Goal: Information Seeking & Learning: Learn about a topic

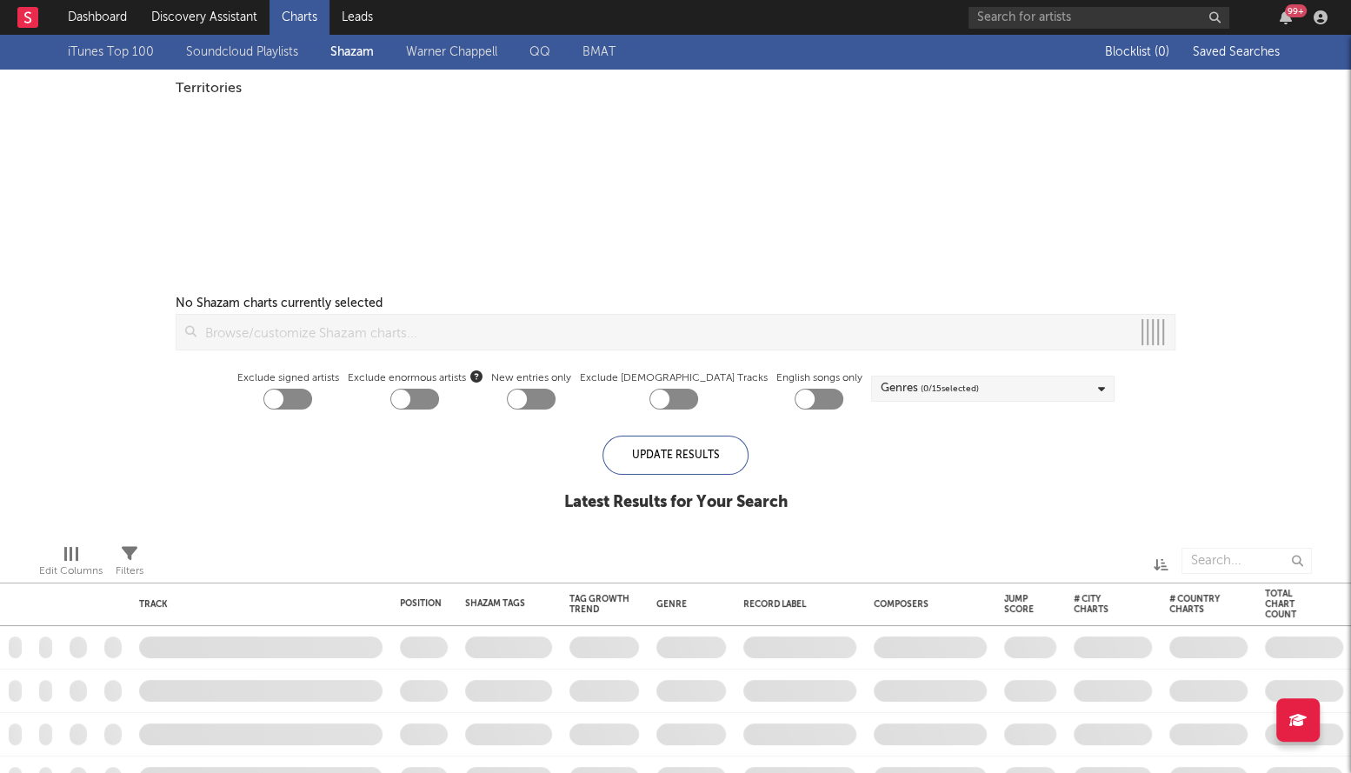
checkbox input "true"
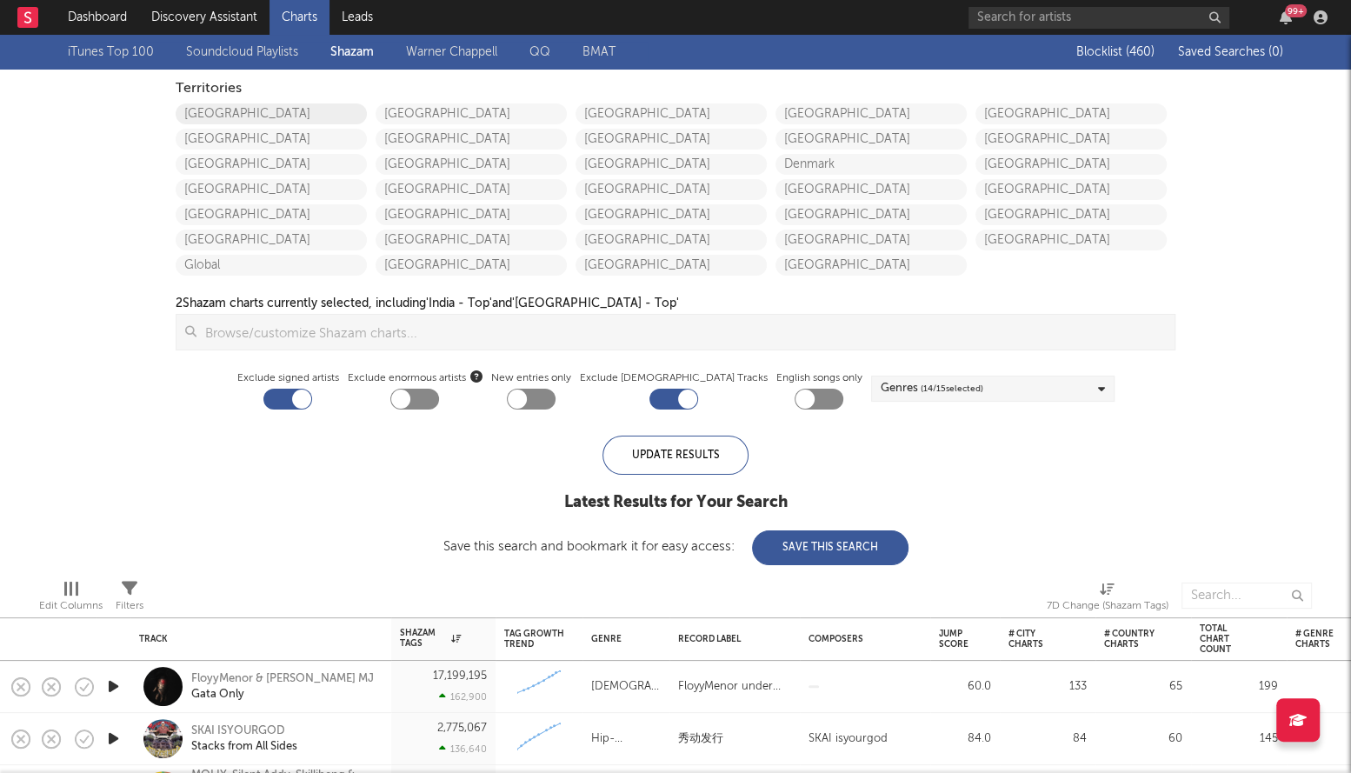
click at [239, 108] on link "United States" at bounding box center [271, 113] width 191 height 21
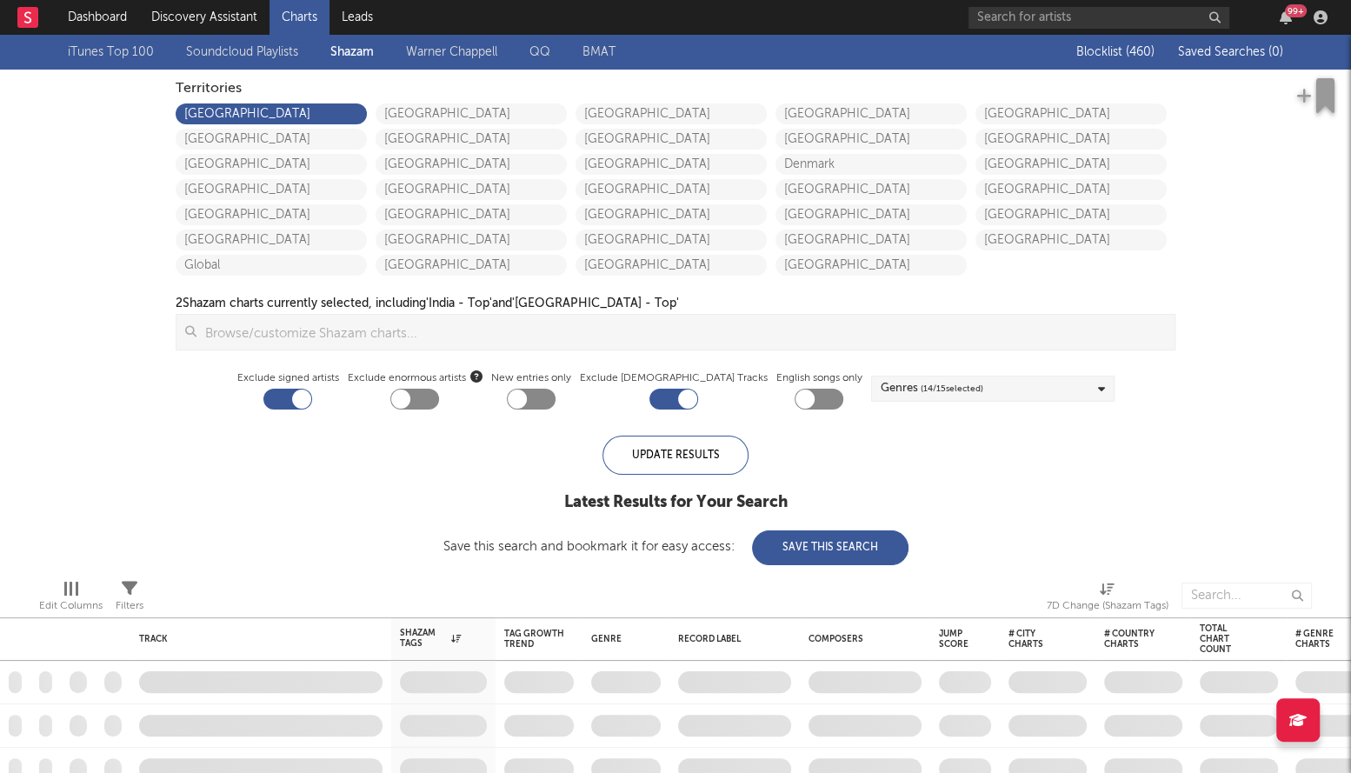
checkbox input "true"
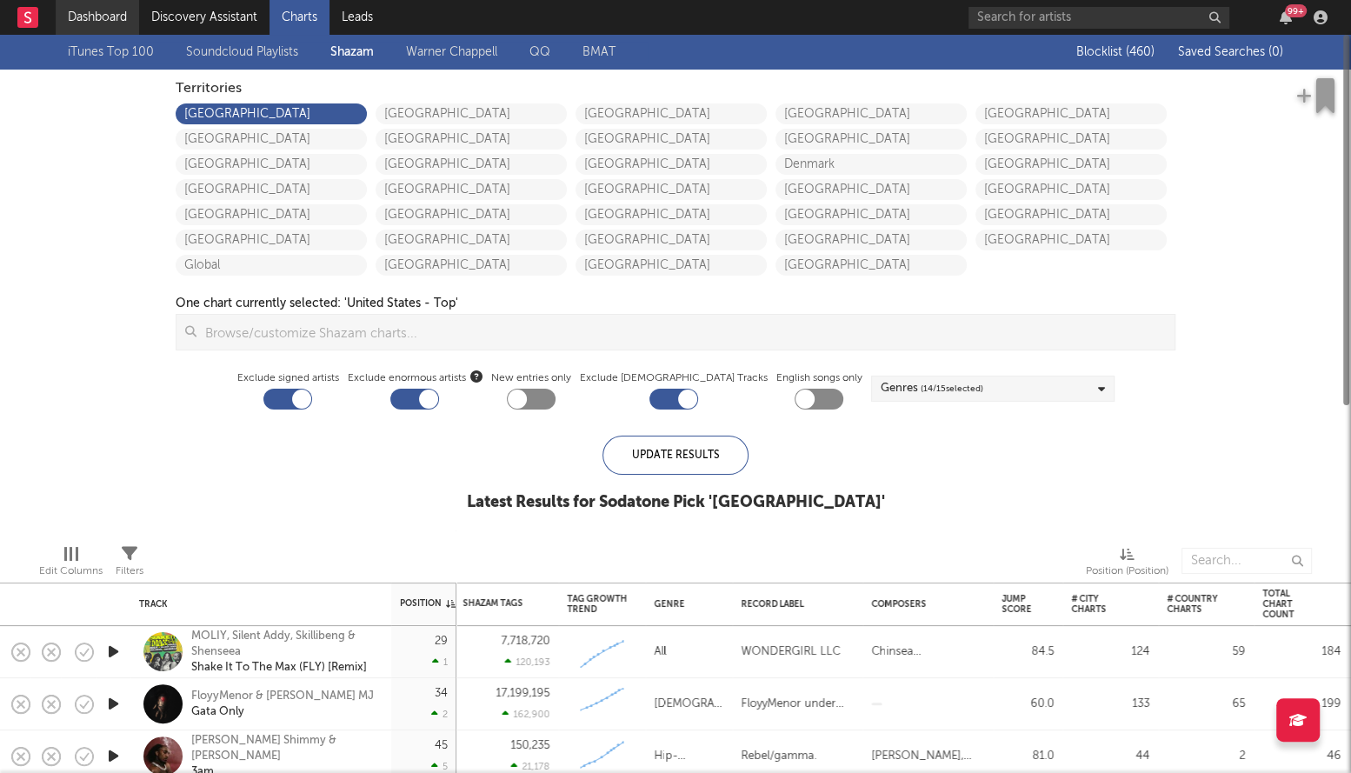
click at [122, 23] on link "Dashboard" at bounding box center [97, 17] width 83 height 35
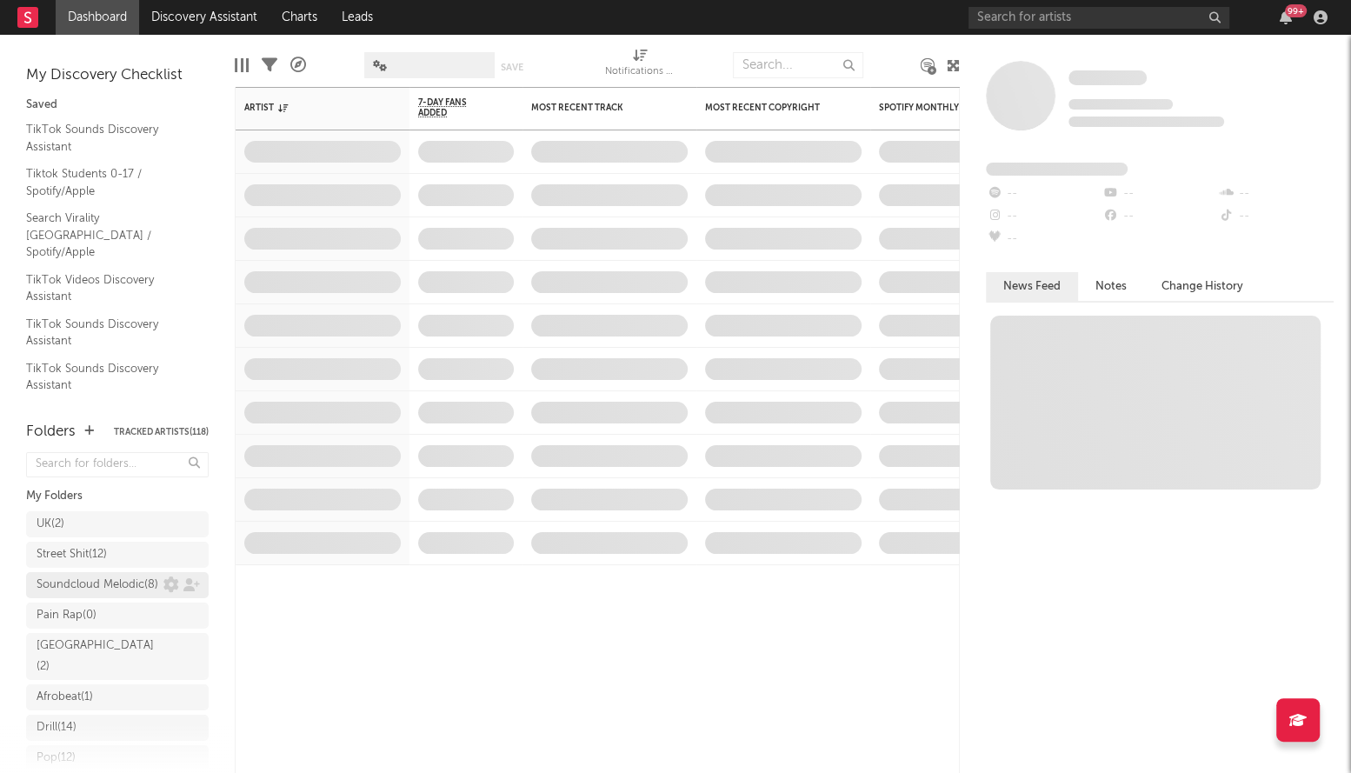
scroll to position [320, 0]
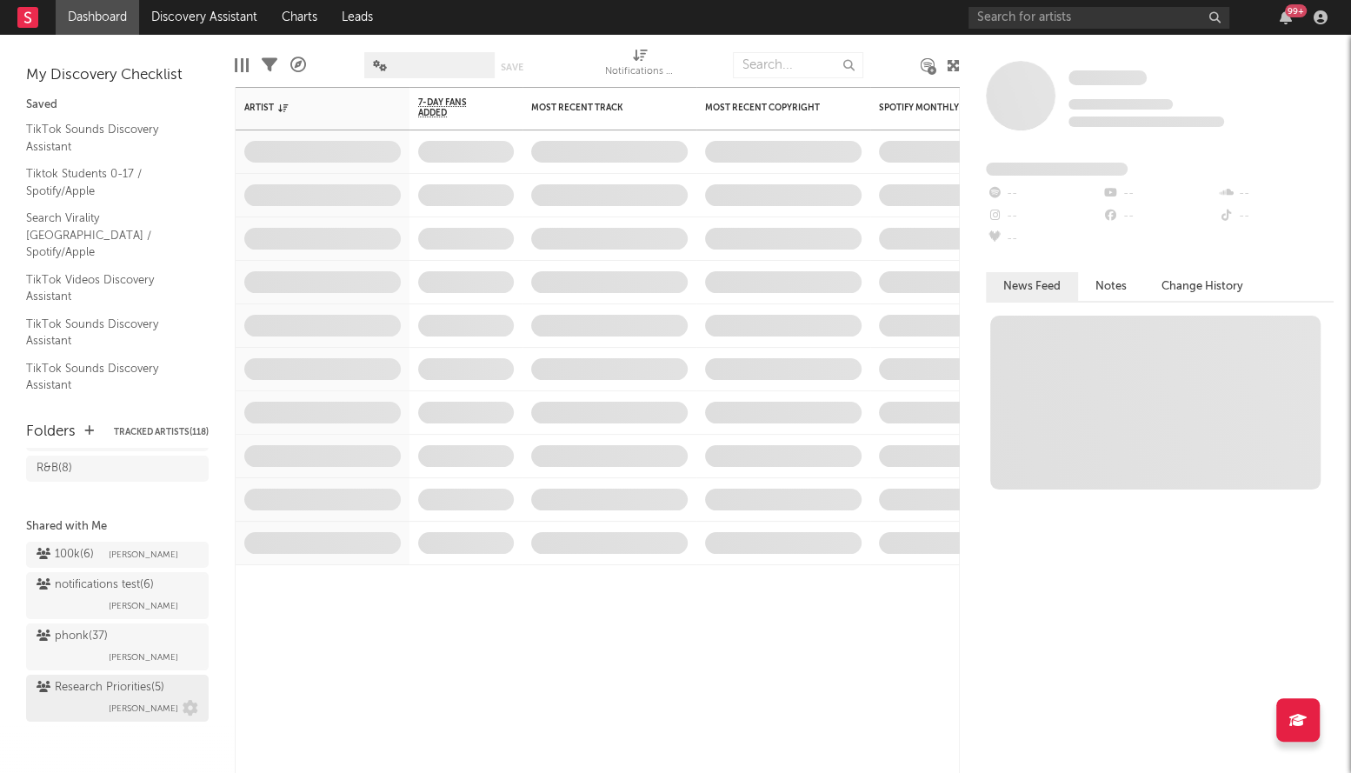
click at [73, 705] on div "Research Priorities ( 5 ) Brendan Condron" at bounding box center [118, 698] width 162 height 42
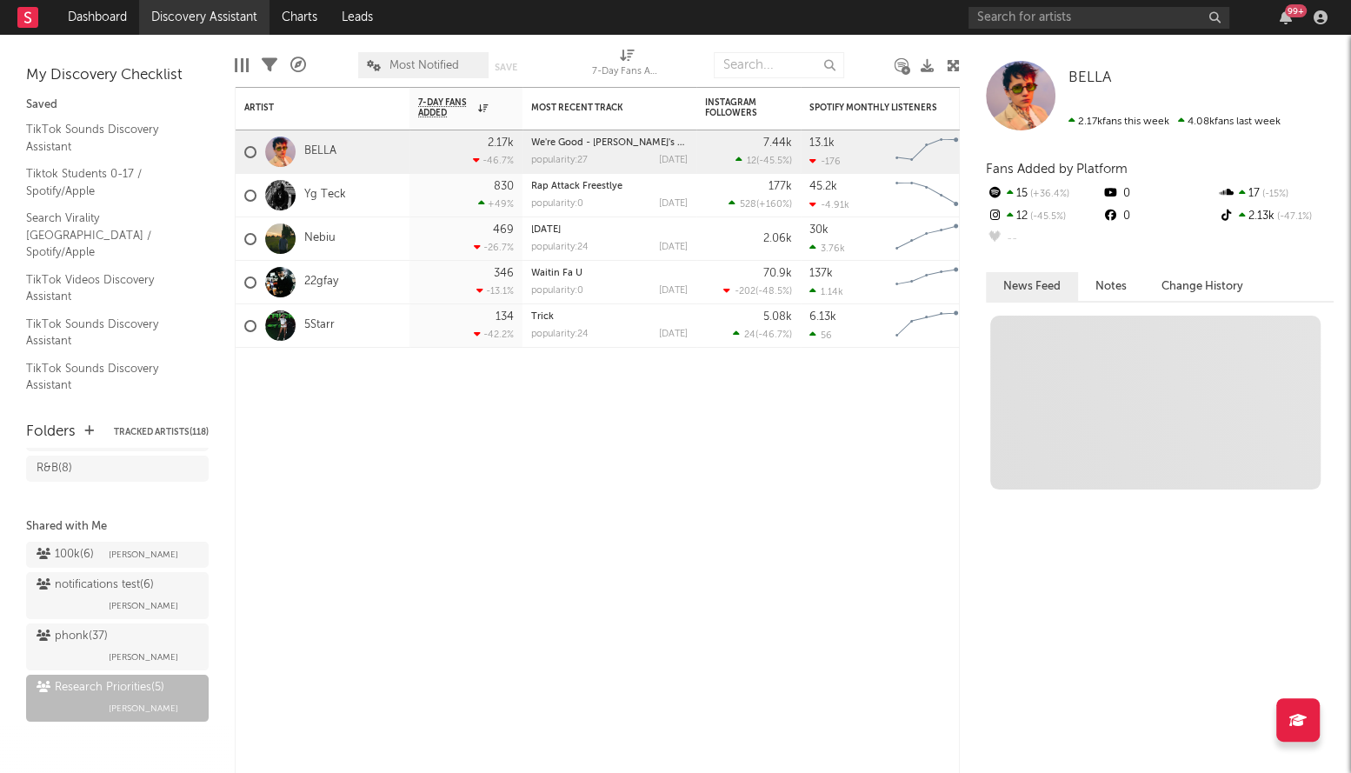
click at [186, 31] on link "Discovery Assistant" at bounding box center [204, 17] width 130 height 35
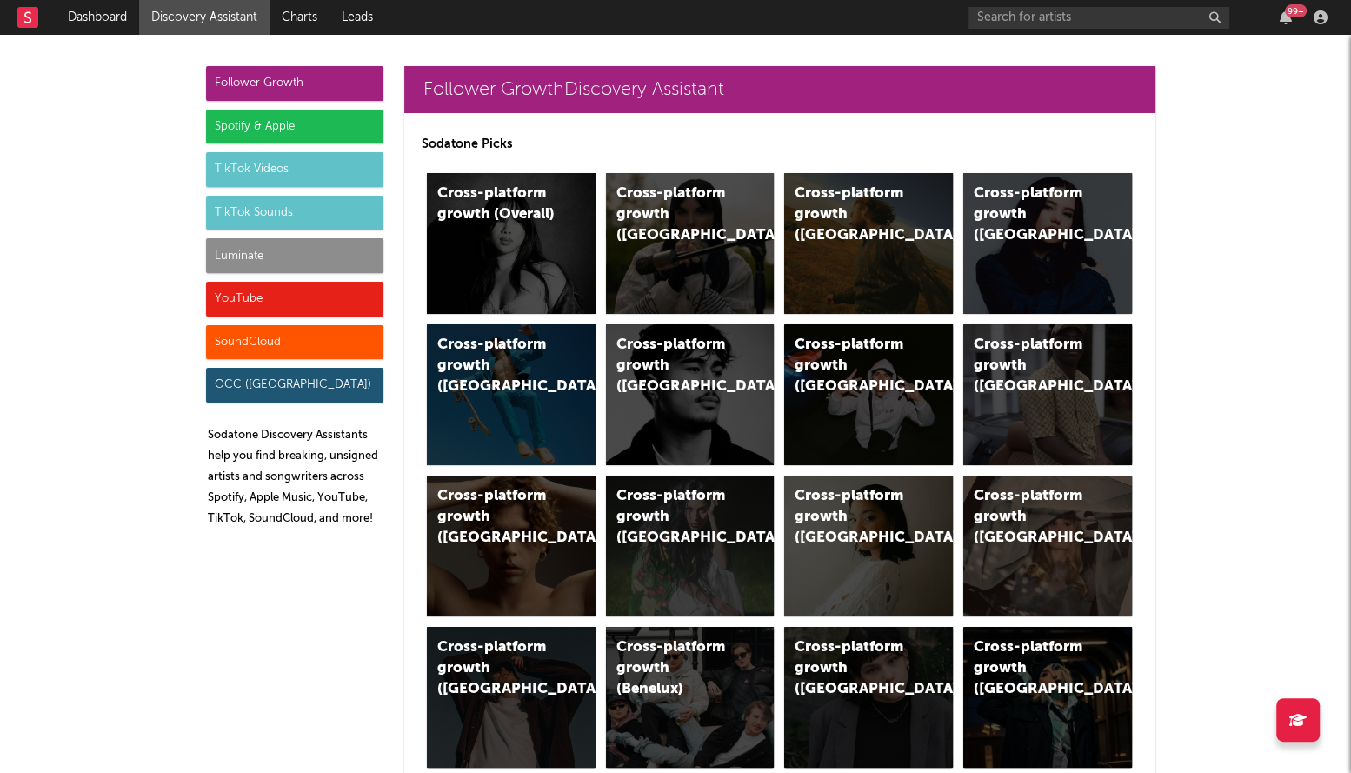
click at [279, 261] on div "Luminate" at bounding box center [294, 255] width 177 height 35
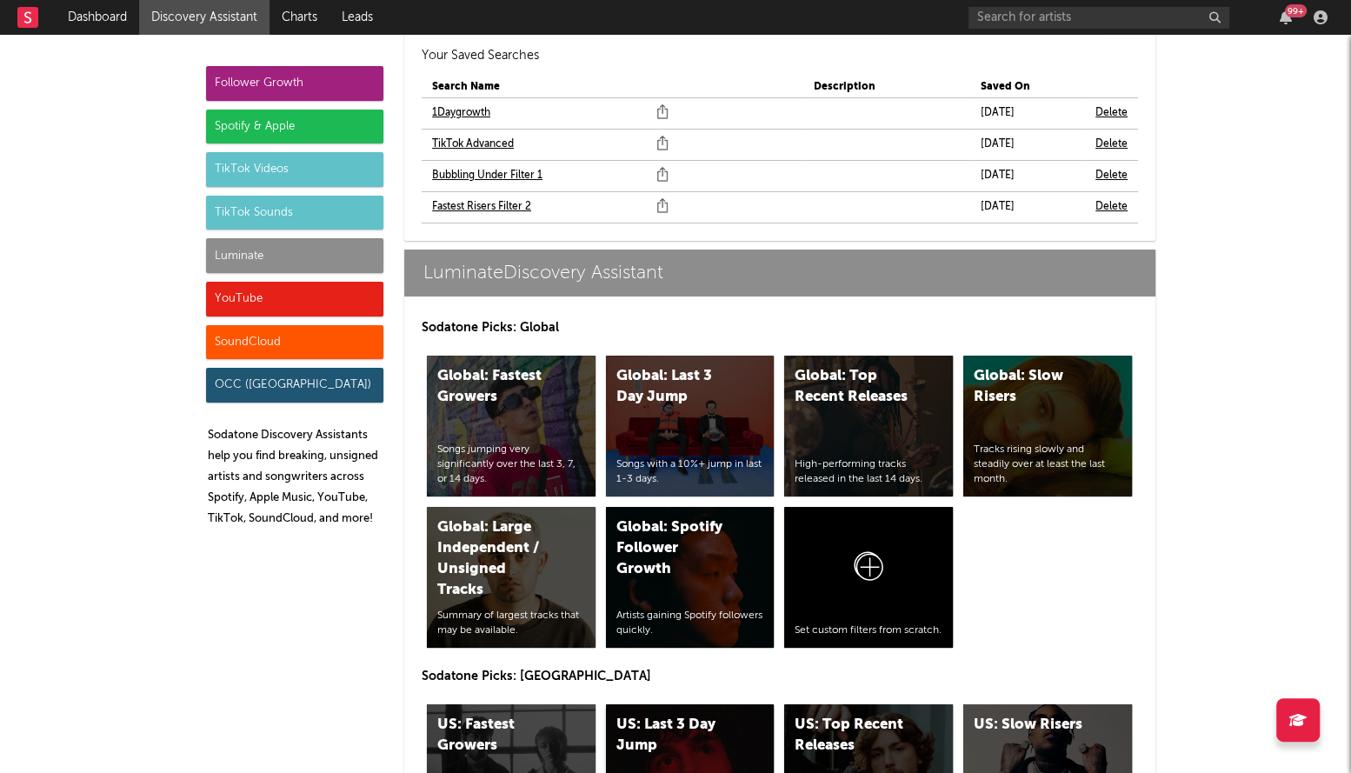
scroll to position [7931, 0]
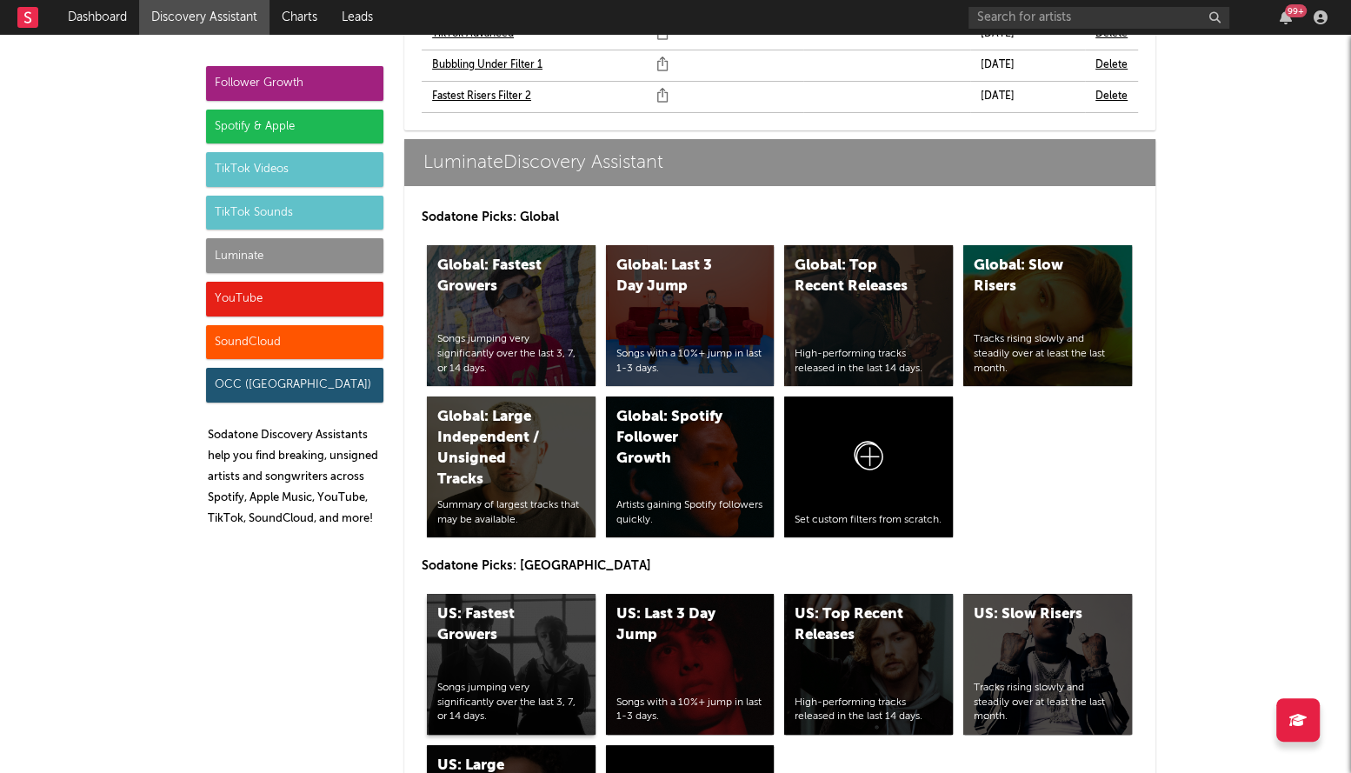
click at [493, 604] on div "US: Fastest Growers" at bounding box center [496, 625] width 118 height 42
click at [855, 623] on div "US: Top Recent Releases High-performing tracks released in the last 14 days." at bounding box center [868, 664] width 169 height 141
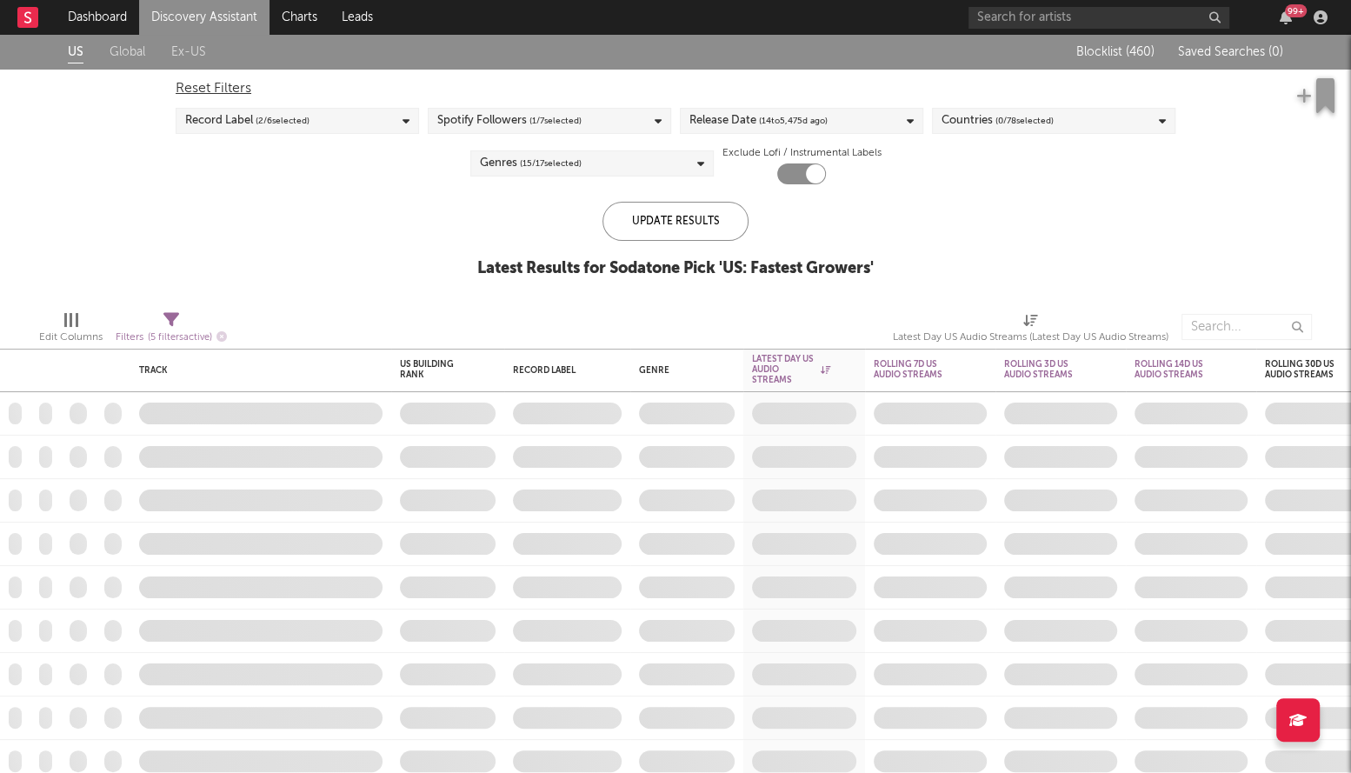
click at [832, 115] on div "Release Date ( 14 to [DATE])" at bounding box center [802, 121] width 244 height 26
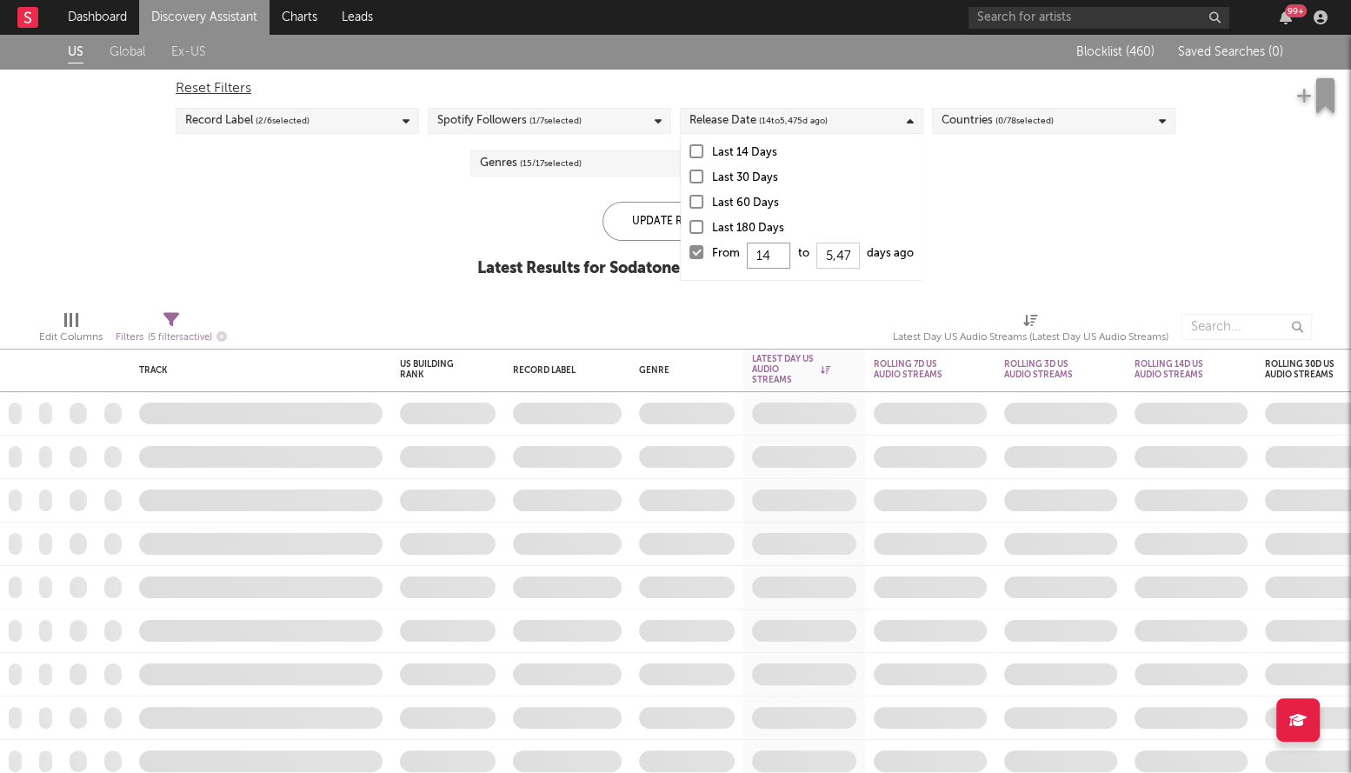
click at [774, 262] on input "14" at bounding box center [768, 256] width 43 height 26
type input "1"
type input "0"
click at [637, 230] on div "Update Results" at bounding box center [676, 221] width 146 height 39
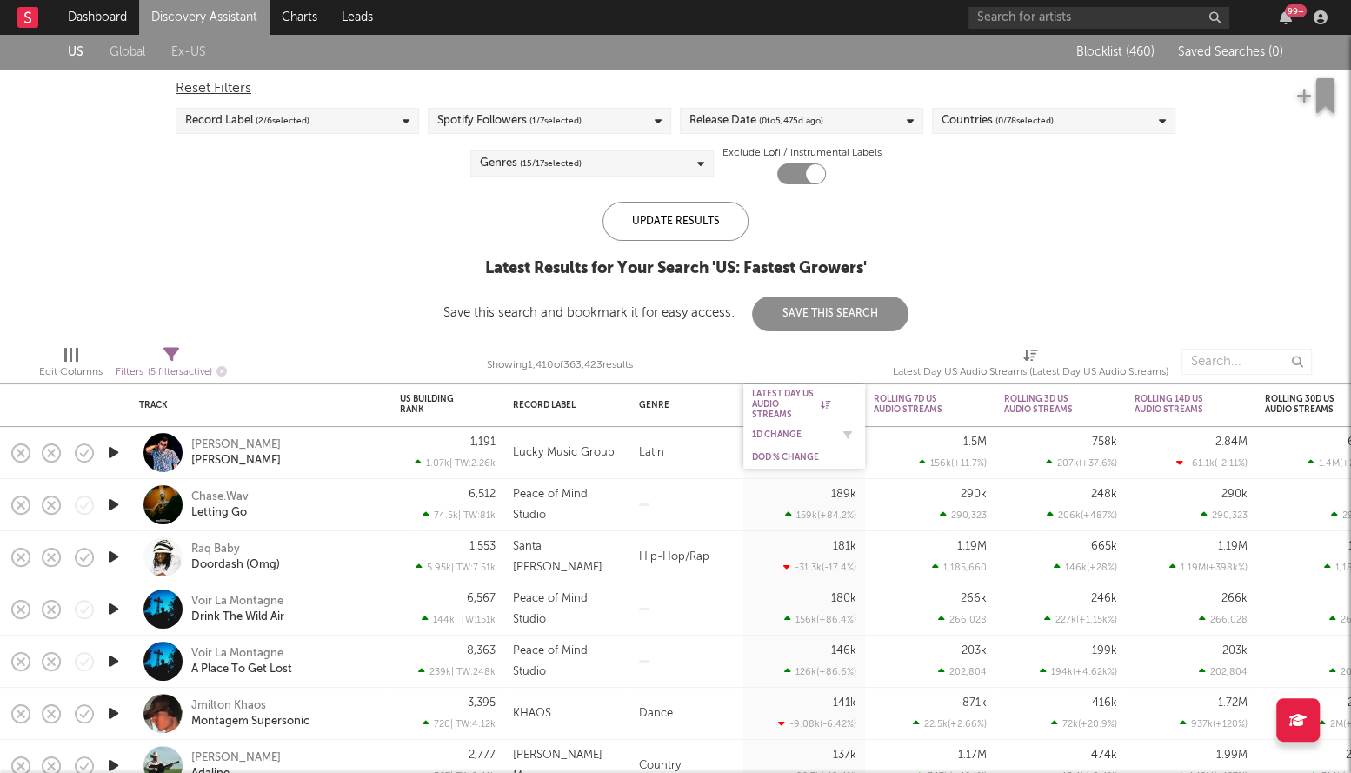
click at [787, 430] on div "1D Change" at bounding box center [791, 435] width 78 height 10
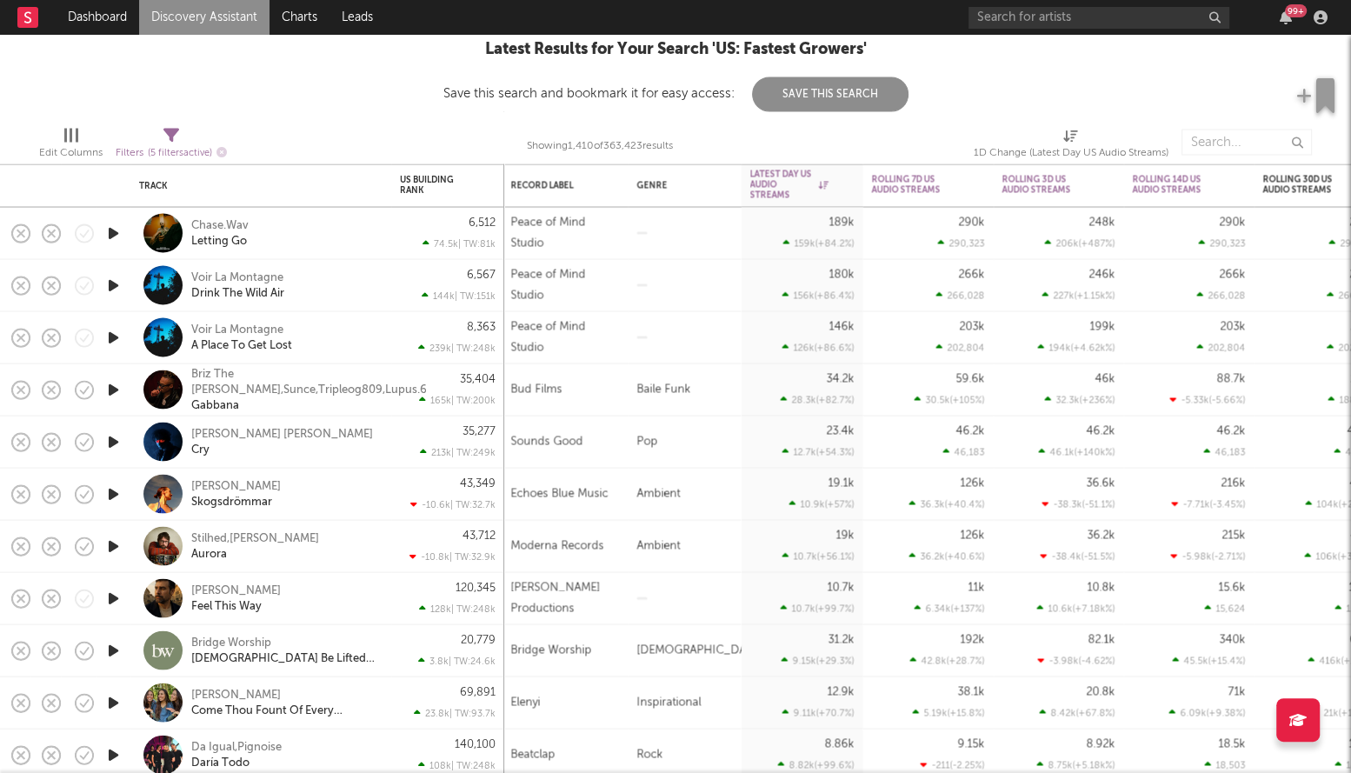
click at [116, 239] on icon "button" at bounding box center [113, 234] width 18 height 22
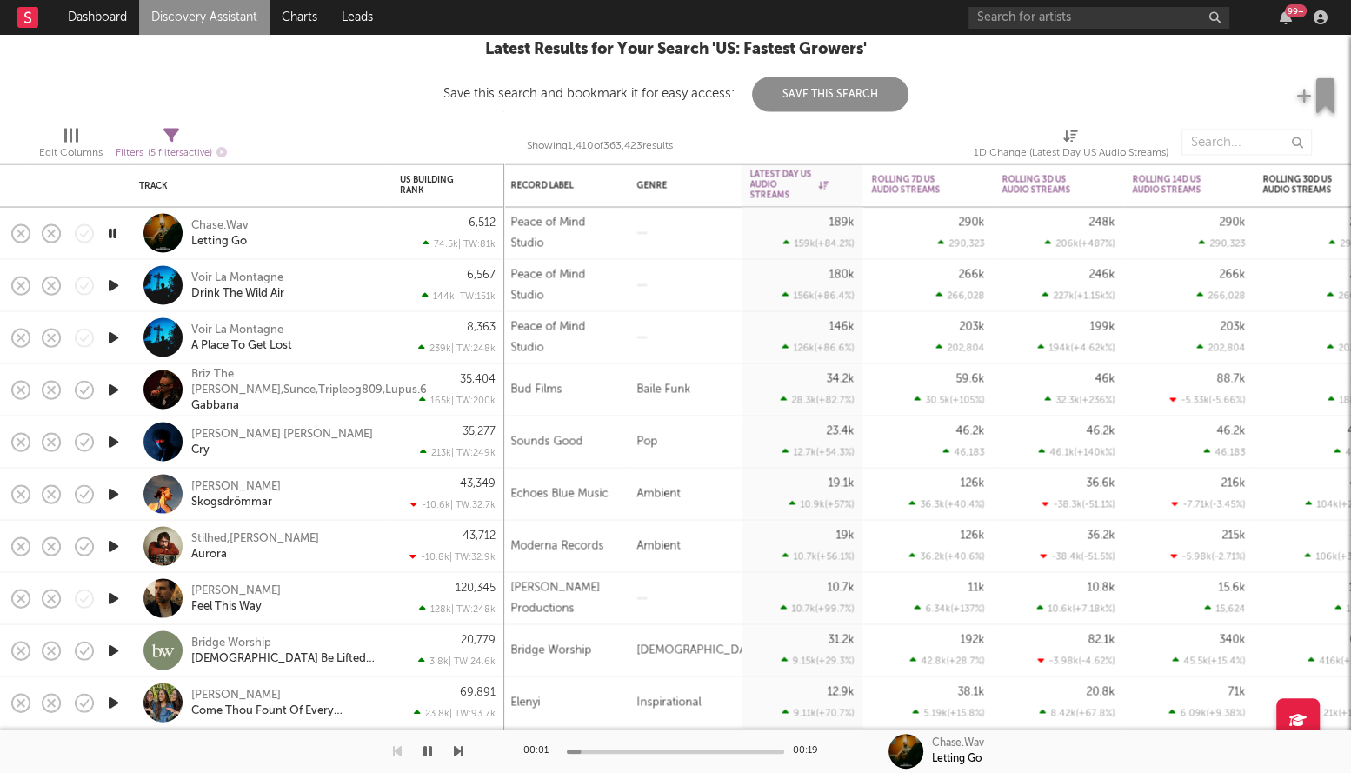
click at [113, 230] on icon "button" at bounding box center [112, 234] width 17 height 22
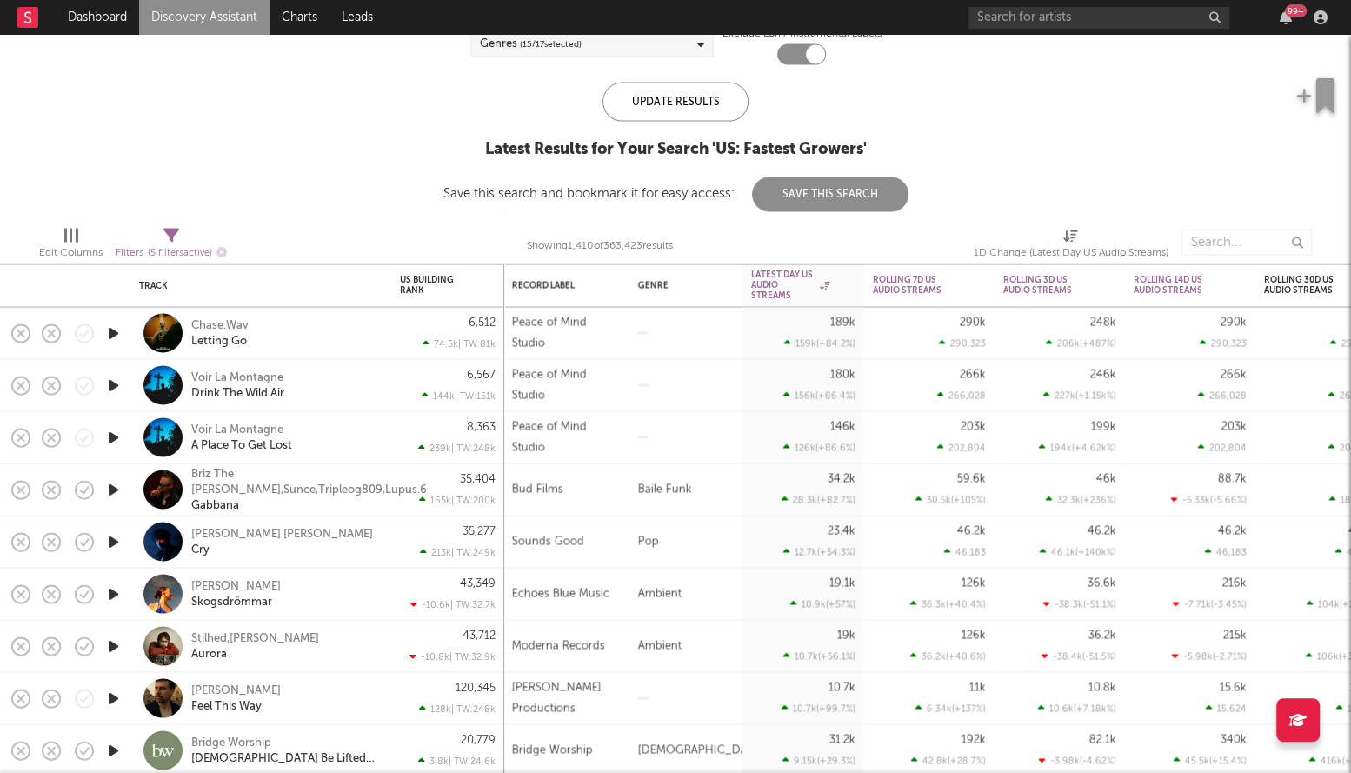
click at [107, 335] on icon "button" at bounding box center [113, 334] width 18 height 22
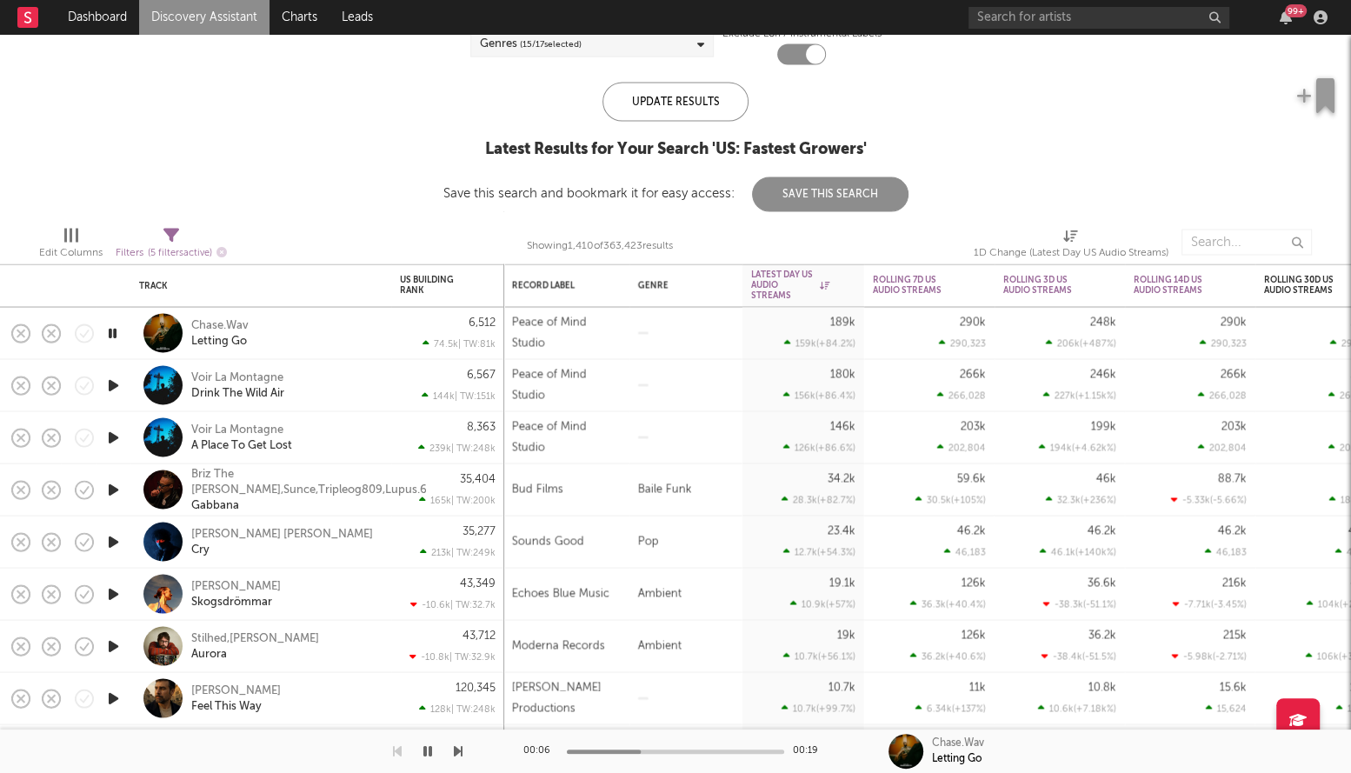
click at [107, 330] on icon "button" at bounding box center [112, 334] width 17 height 22
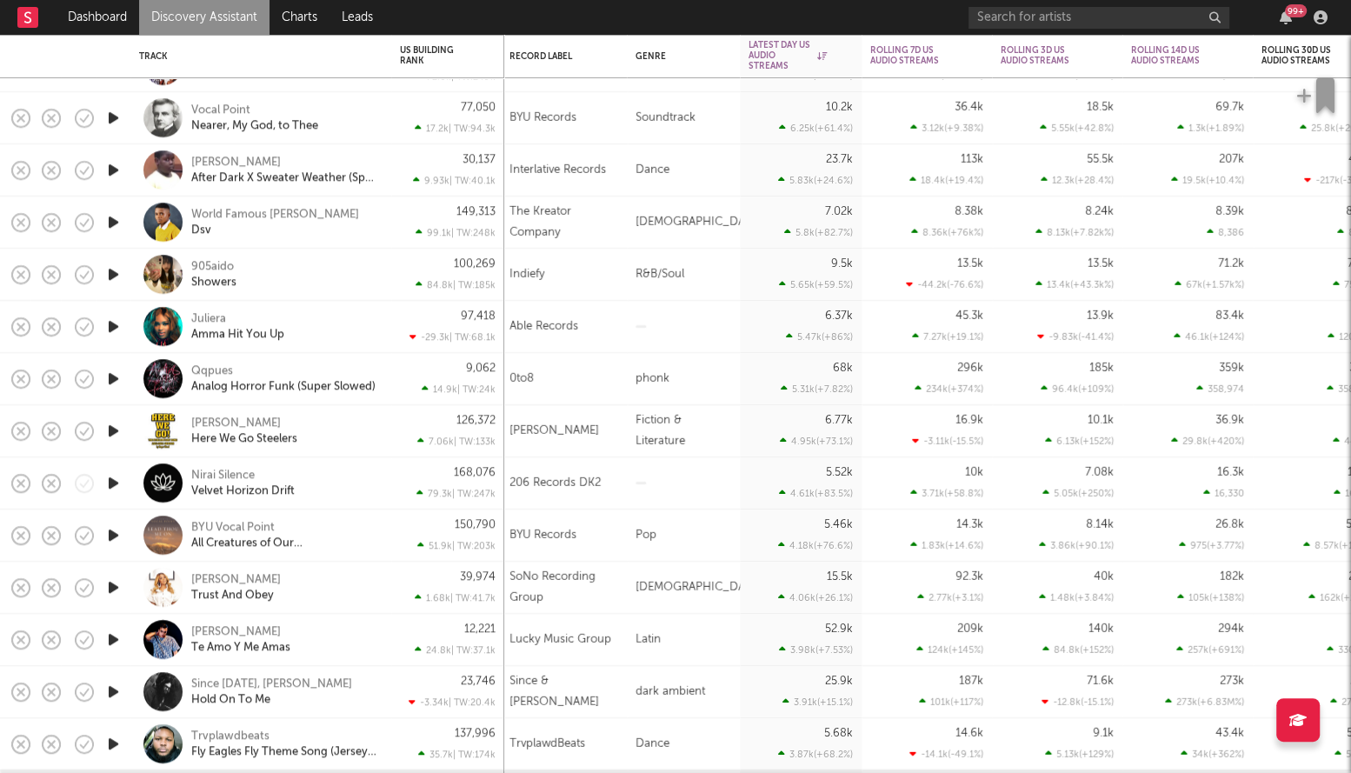
click at [113, 270] on icon "button" at bounding box center [113, 275] width 18 height 22
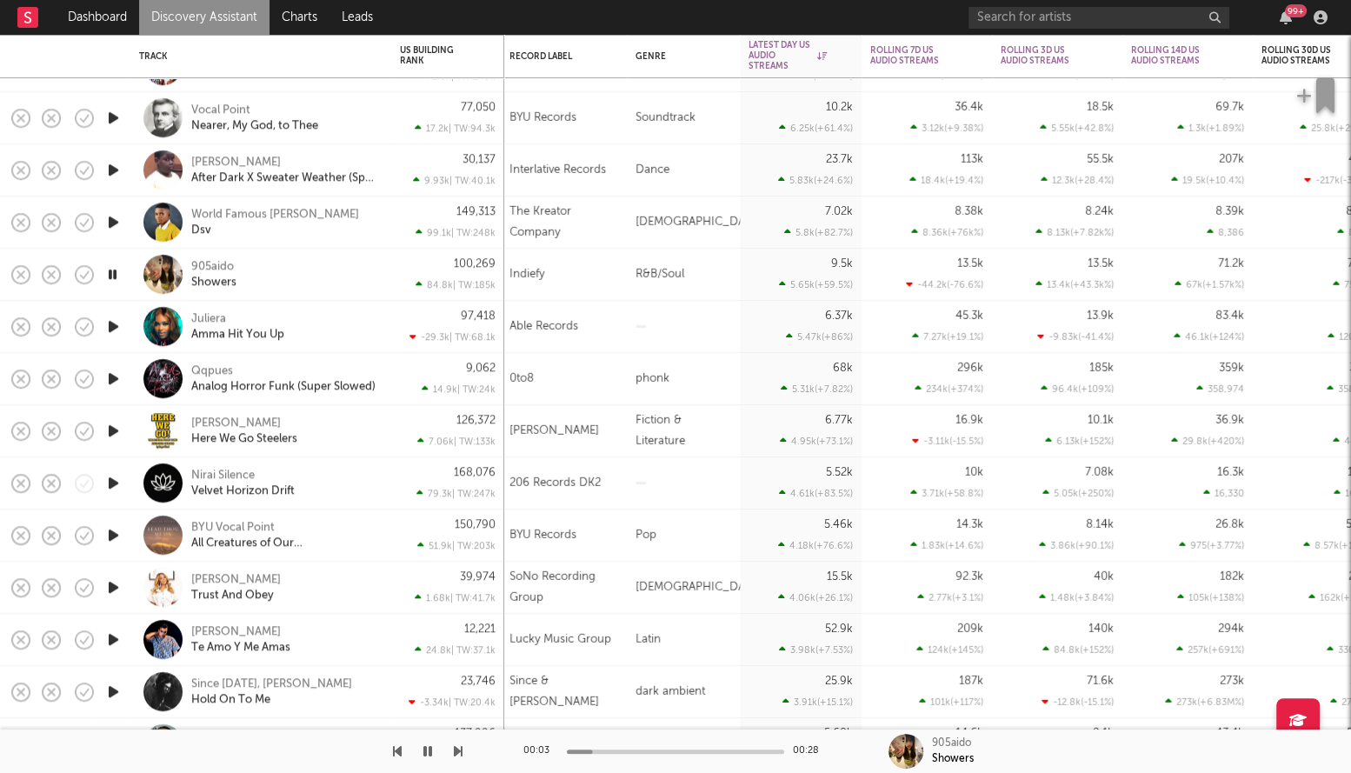
click at [115, 274] on icon "button" at bounding box center [112, 275] width 17 height 22
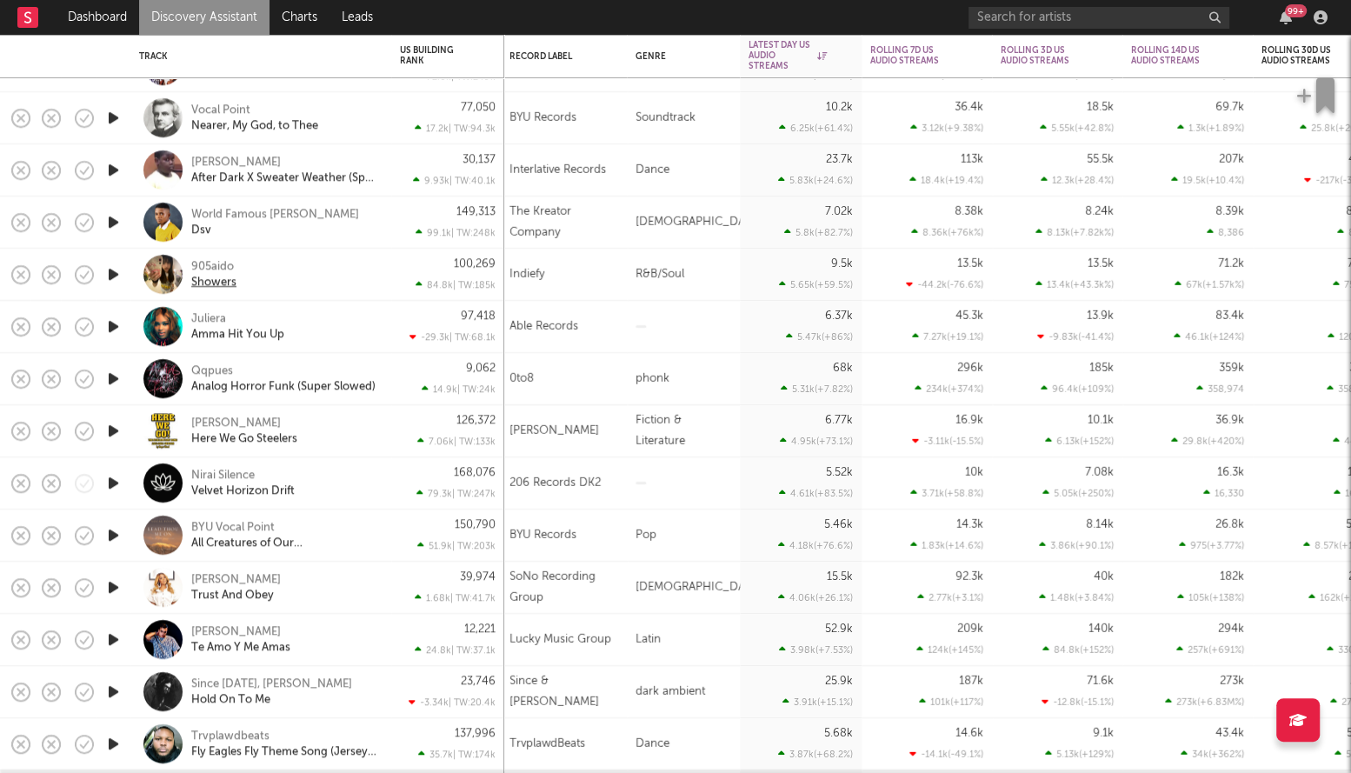
click at [201, 285] on div "Showers" at bounding box center [213, 283] width 45 height 16
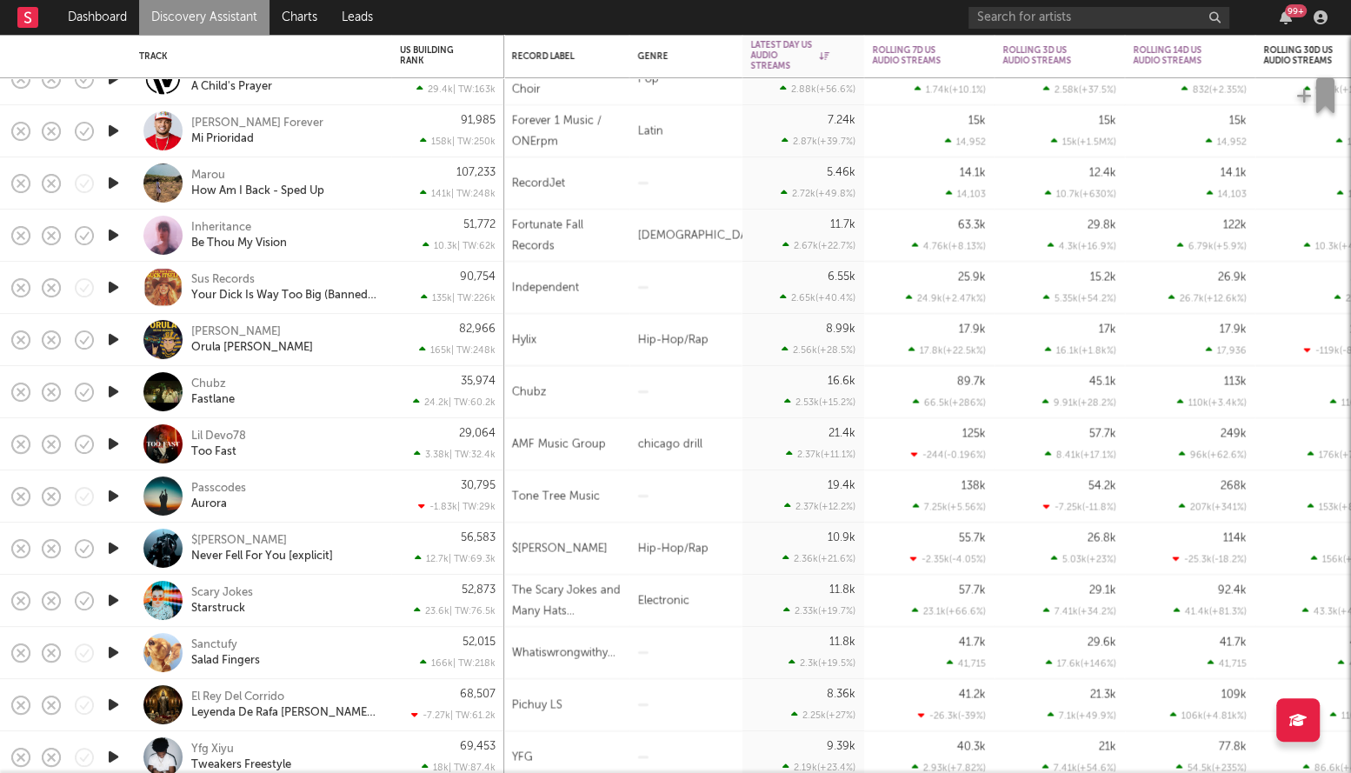
click at [117, 390] on icon "button" at bounding box center [113, 392] width 18 height 22
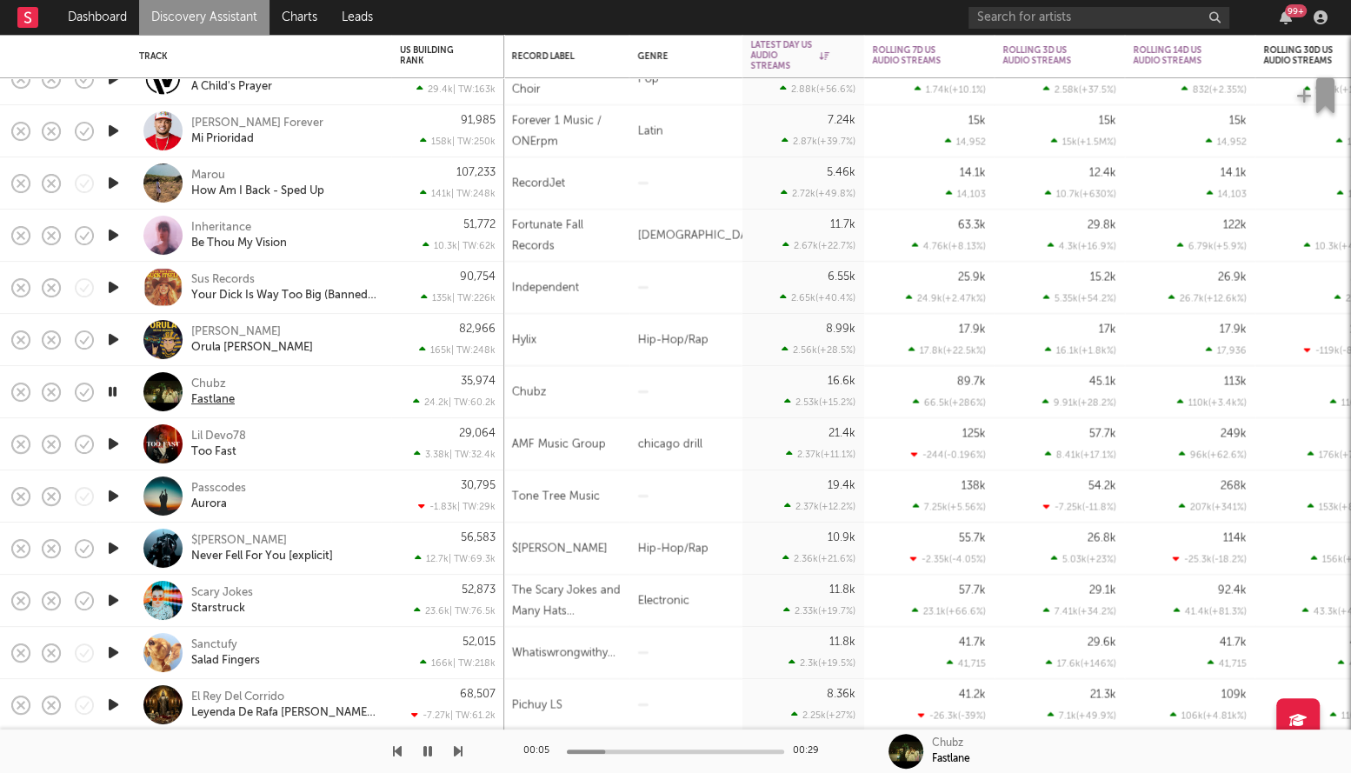
click at [227, 401] on div "Fastlane" at bounding box center [212, 400] width 43 height 16
click at [107, 395] on icon "button" at bounding box center [112, 392] width 17 height 22
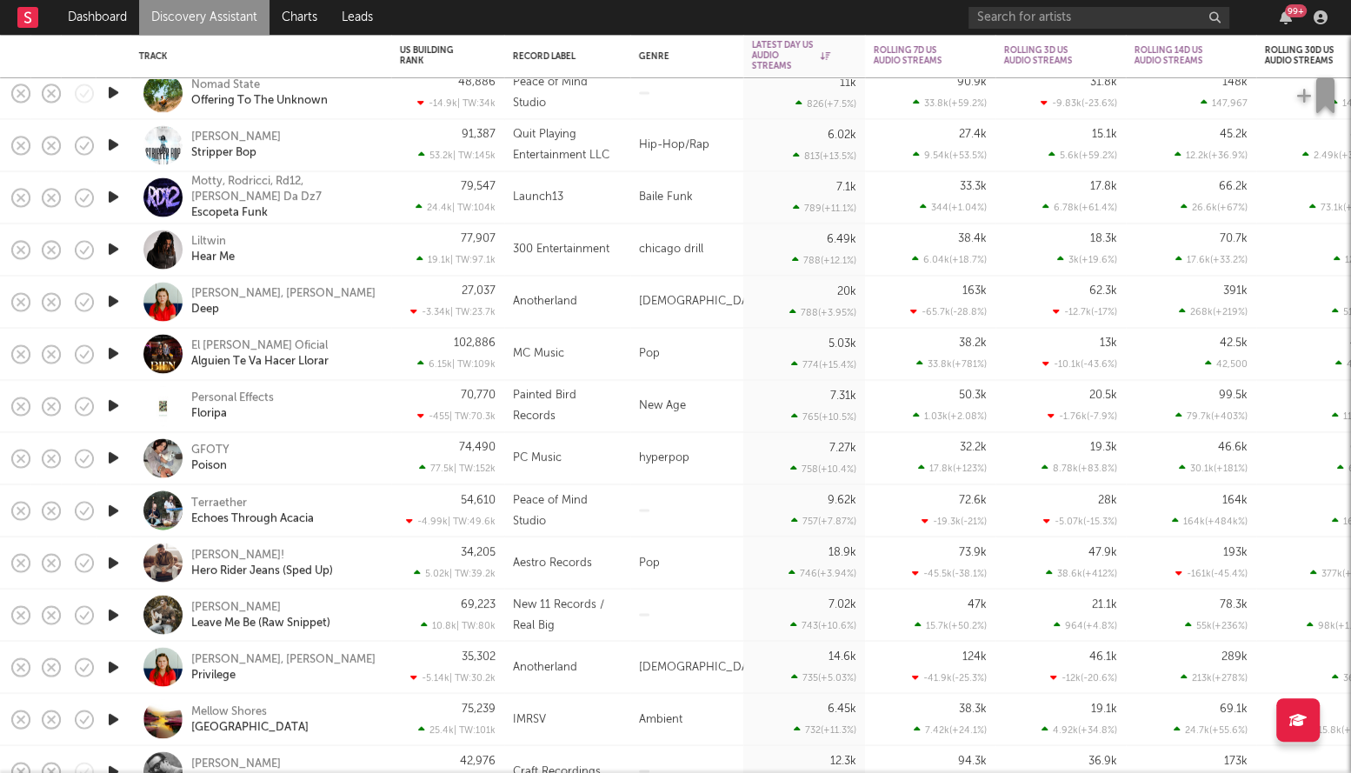
click at [115, 142] on icon "button" at bounding box center [113, 146] width 18 height 22
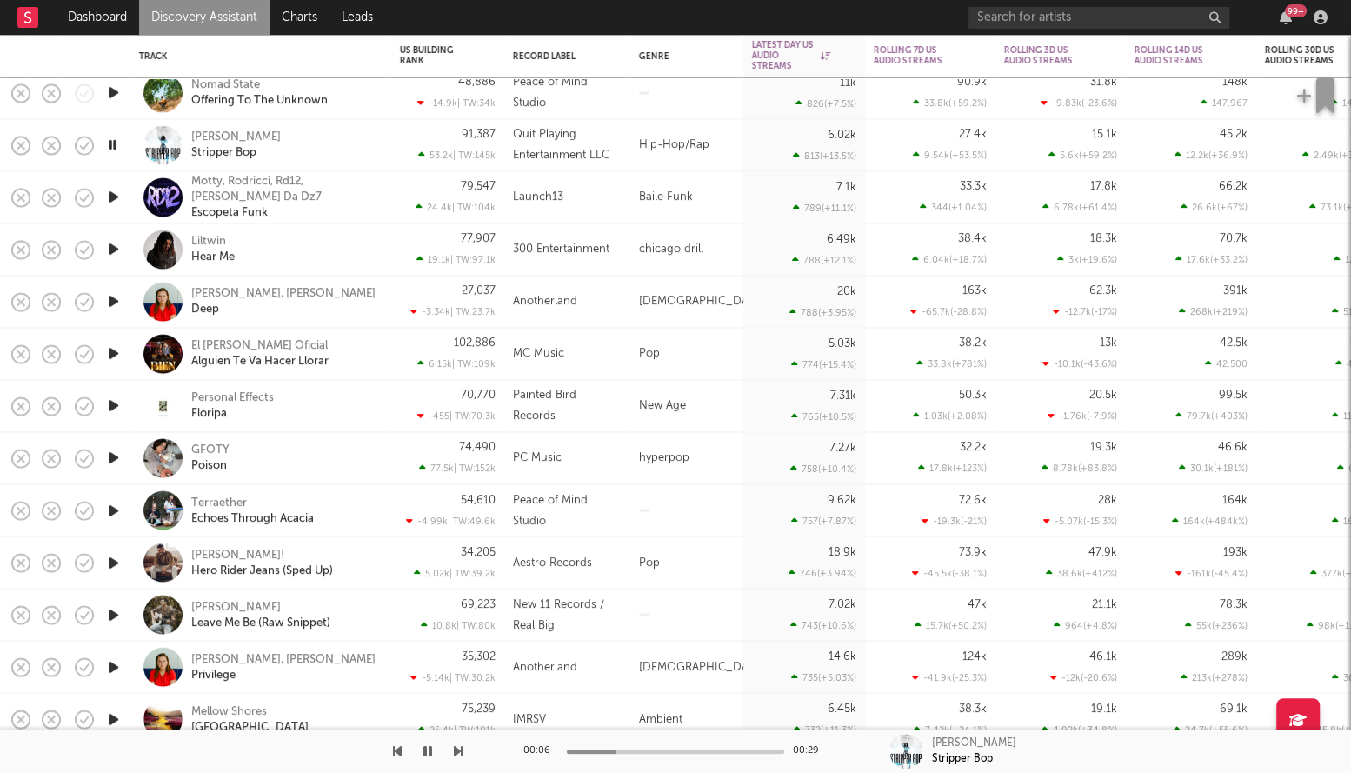
click at [115, 141] on icon "button" at bounding box center [112, 146] width 17 height 22
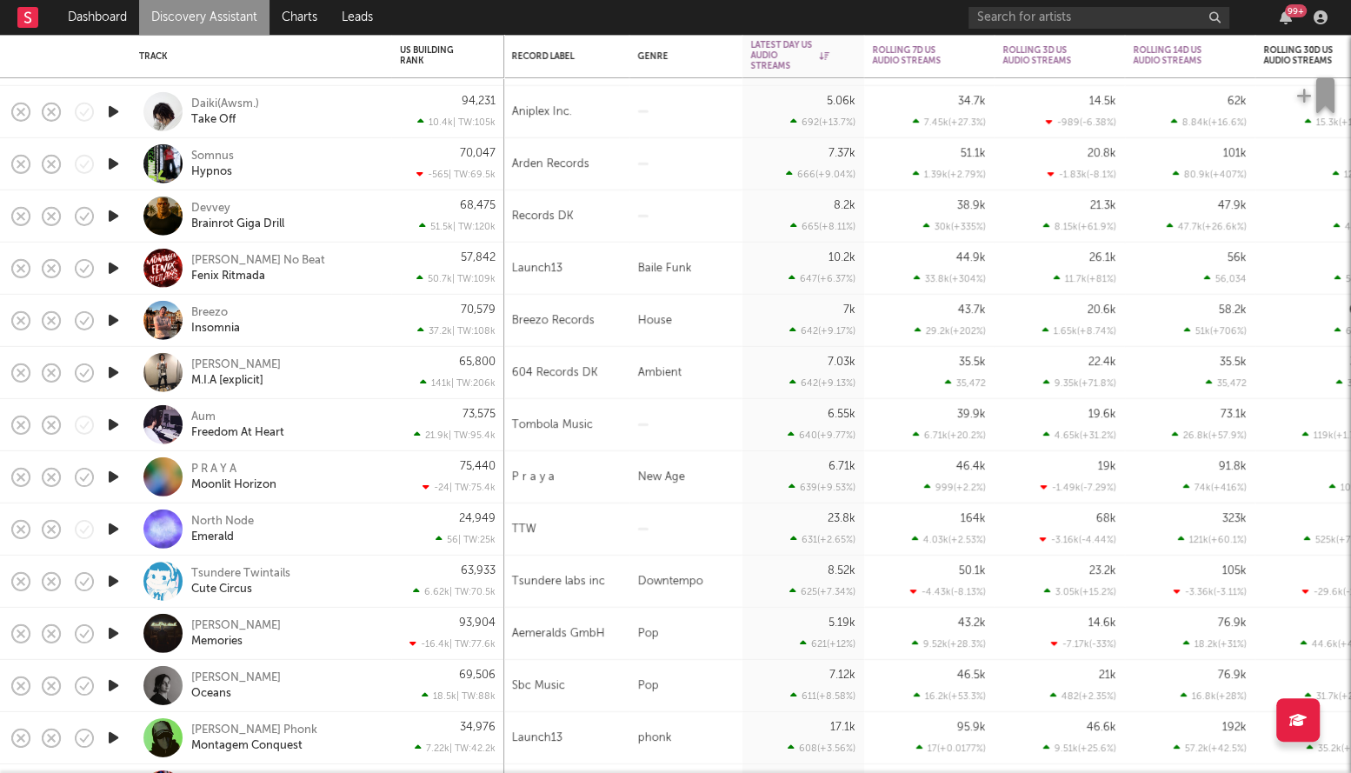
click at [110, 162] on icon "button" at bounding box center [113, 164] width 18 height 22
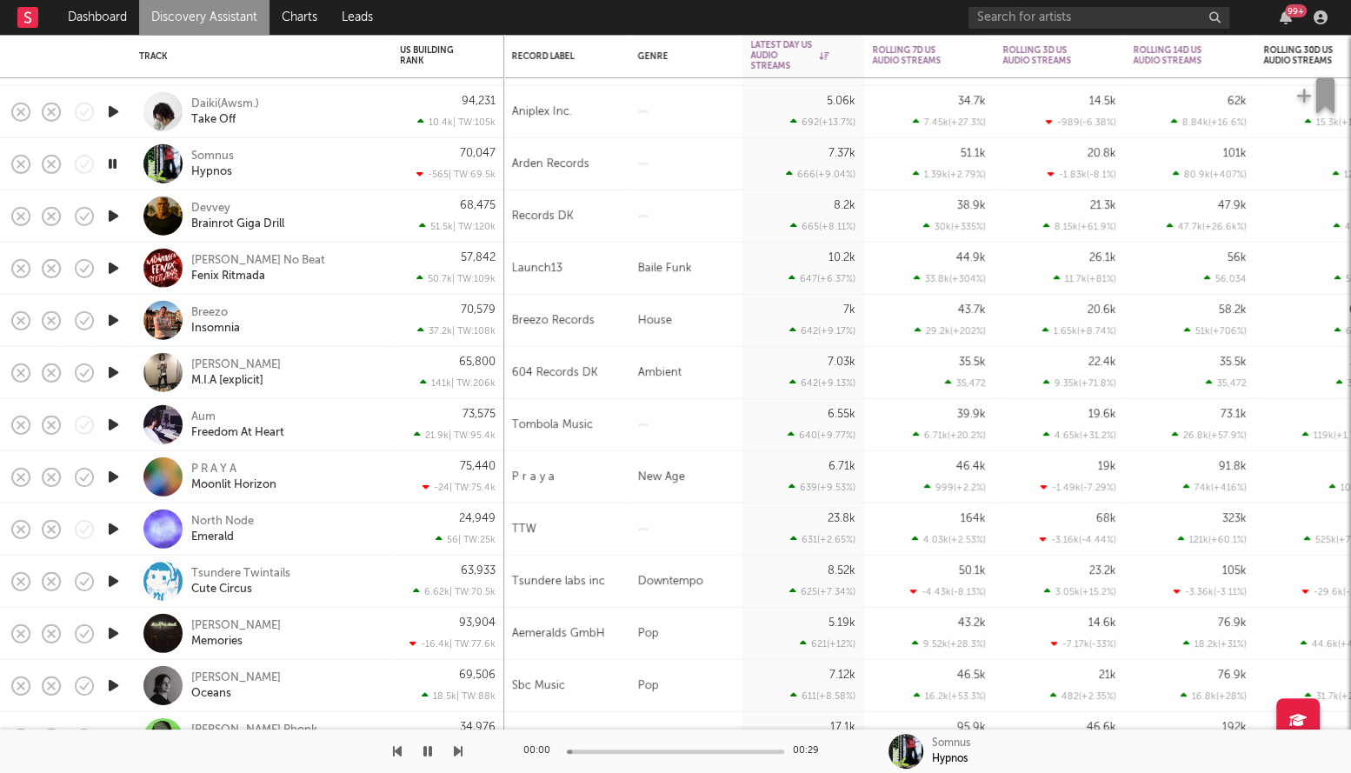
click at [110, 162] on icon "button" at bounding box center [112, 164] width 17 height 22
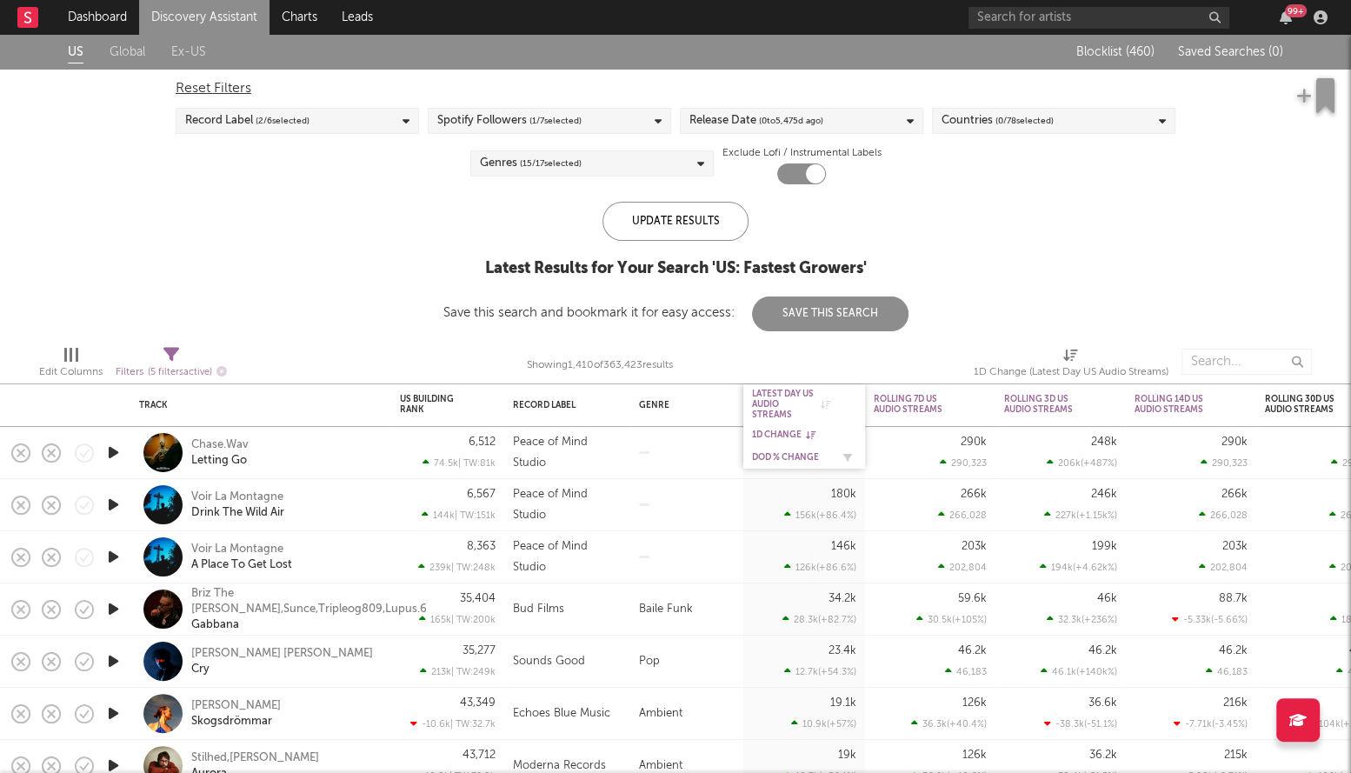
click at [784, 459] on div "DoD % Change" at bounding box center [791, 457] width 78 height 10
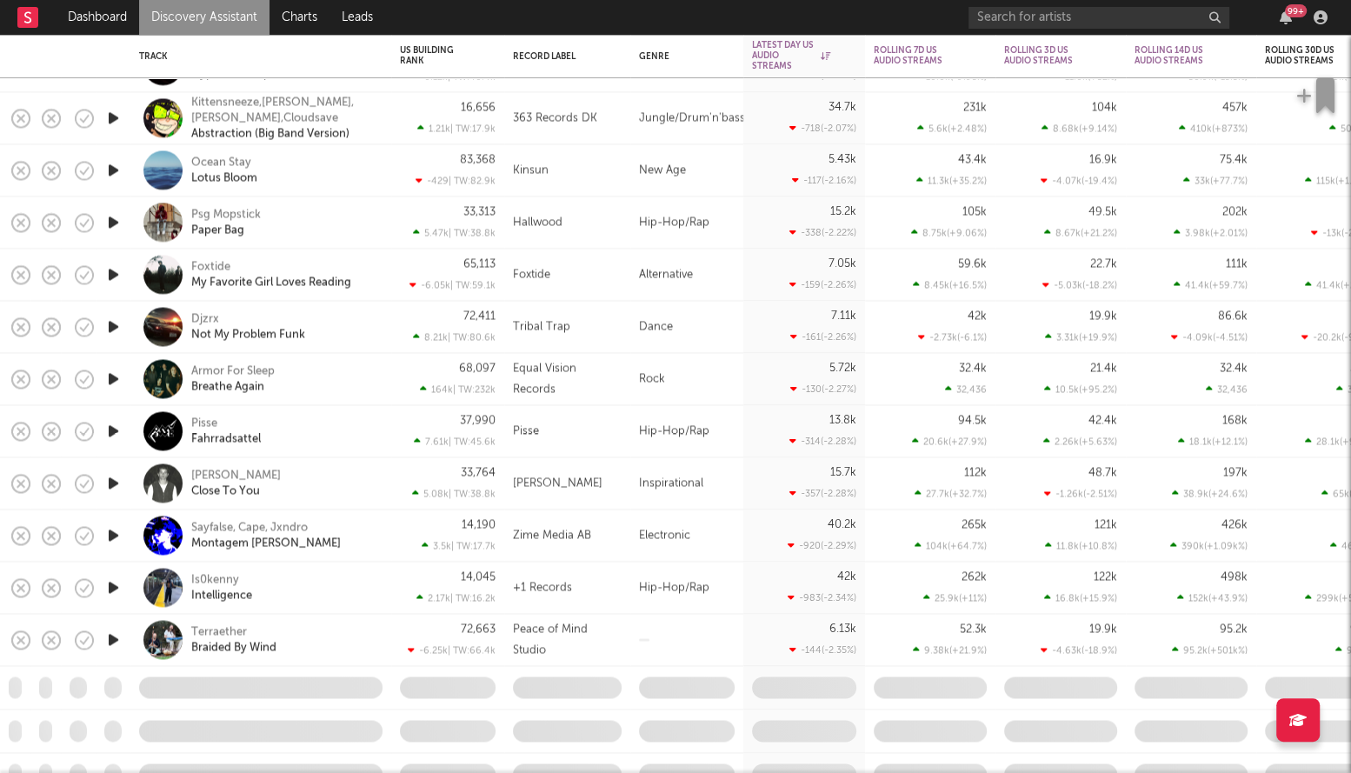
click at [111, 220] on icon "button" at bounding box center [113, 222] width 18 height 22
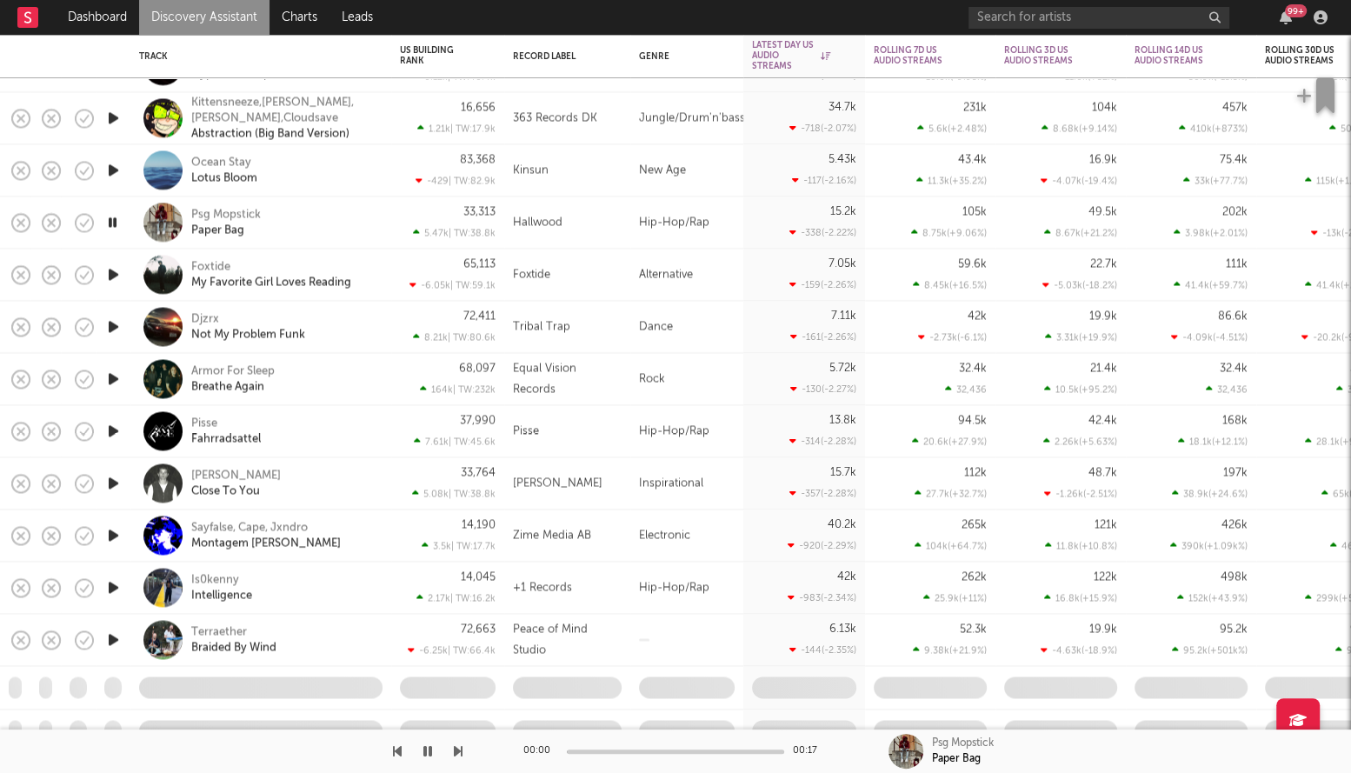
click at [111, 220] on icon "button" at bounding box center [112, 222] width 17 height 22
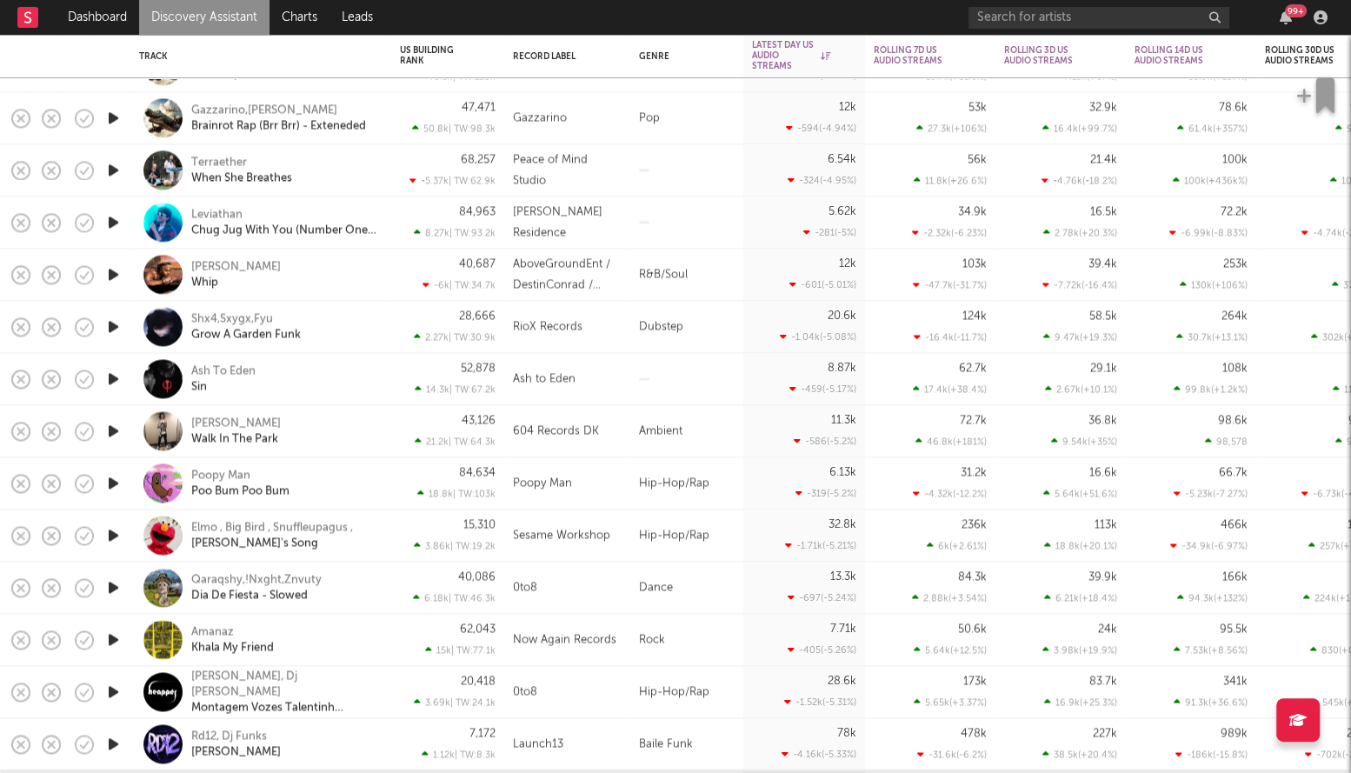
click at [110, 270] on icon "button" at bounding box center [113, 275] width 18 height 22
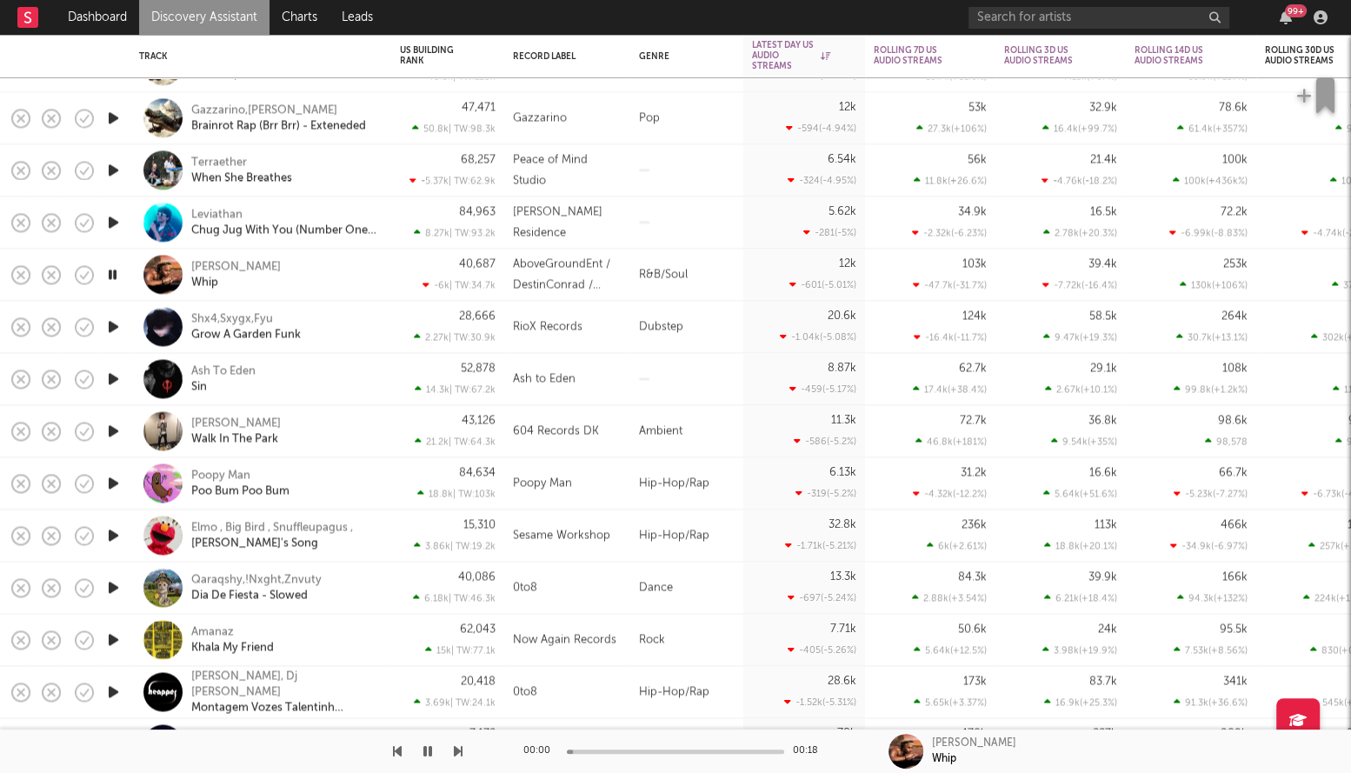
click at [110, 270] on icon "button" at bounding box center [112, 275] width 17 height 22
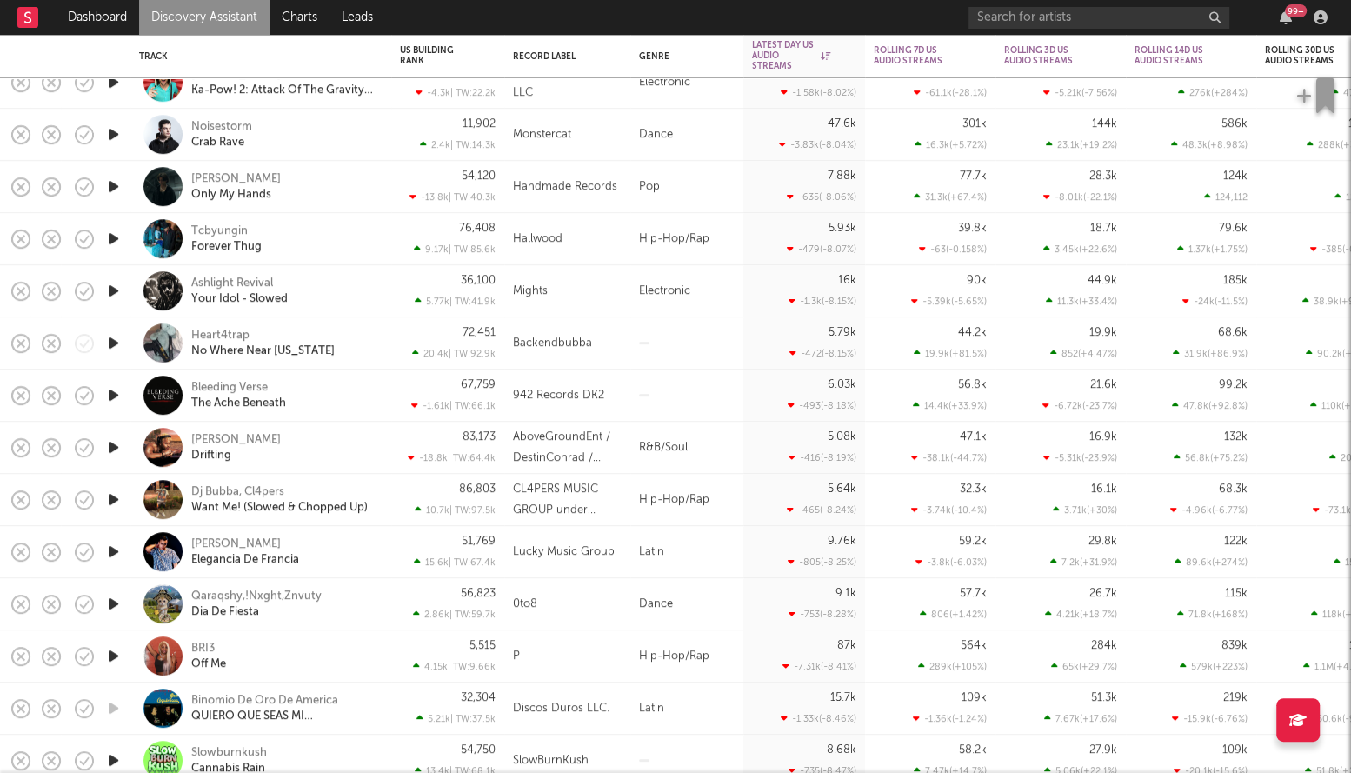
click at [112, 344] on icon "button" at bounding box center [113, 343] width 18 height 22
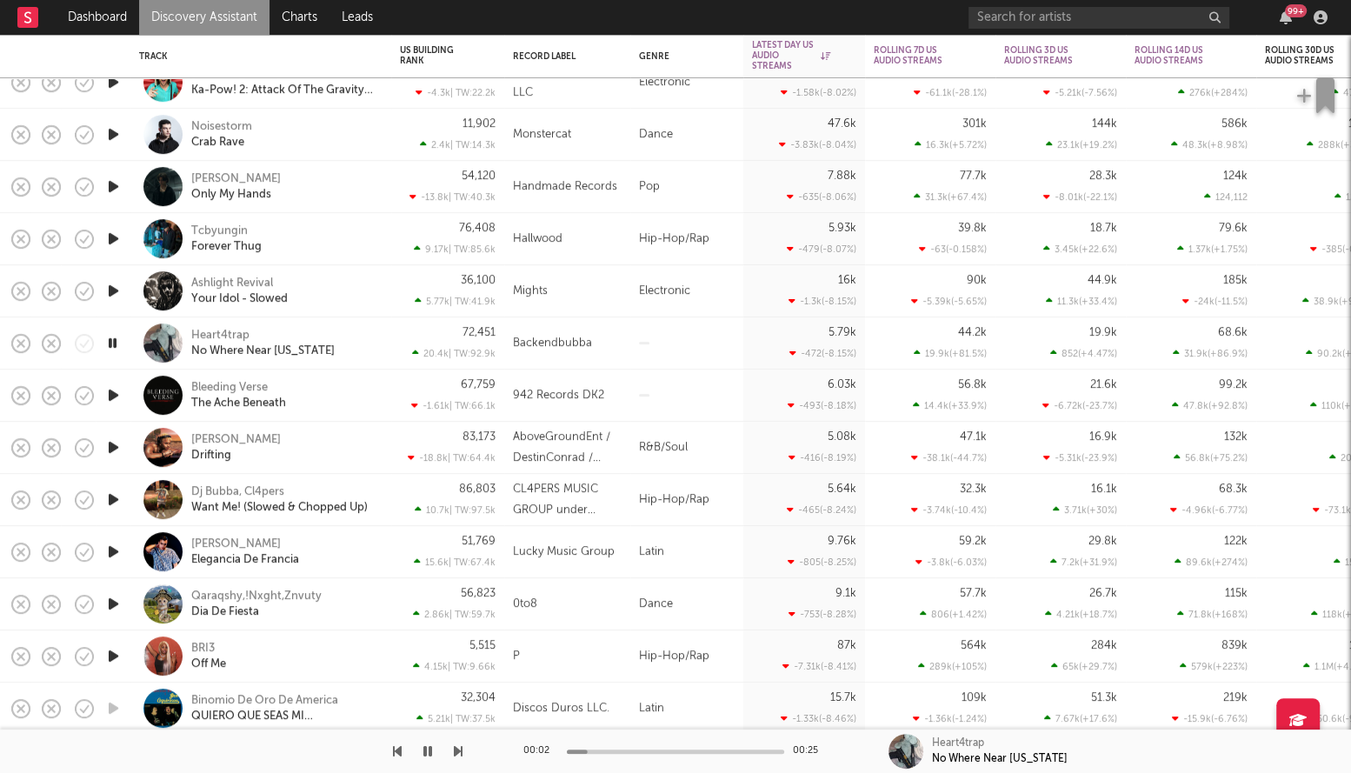
click at [104, 332] on icon "button" at bounding box center [112, 343] width 17 height 22
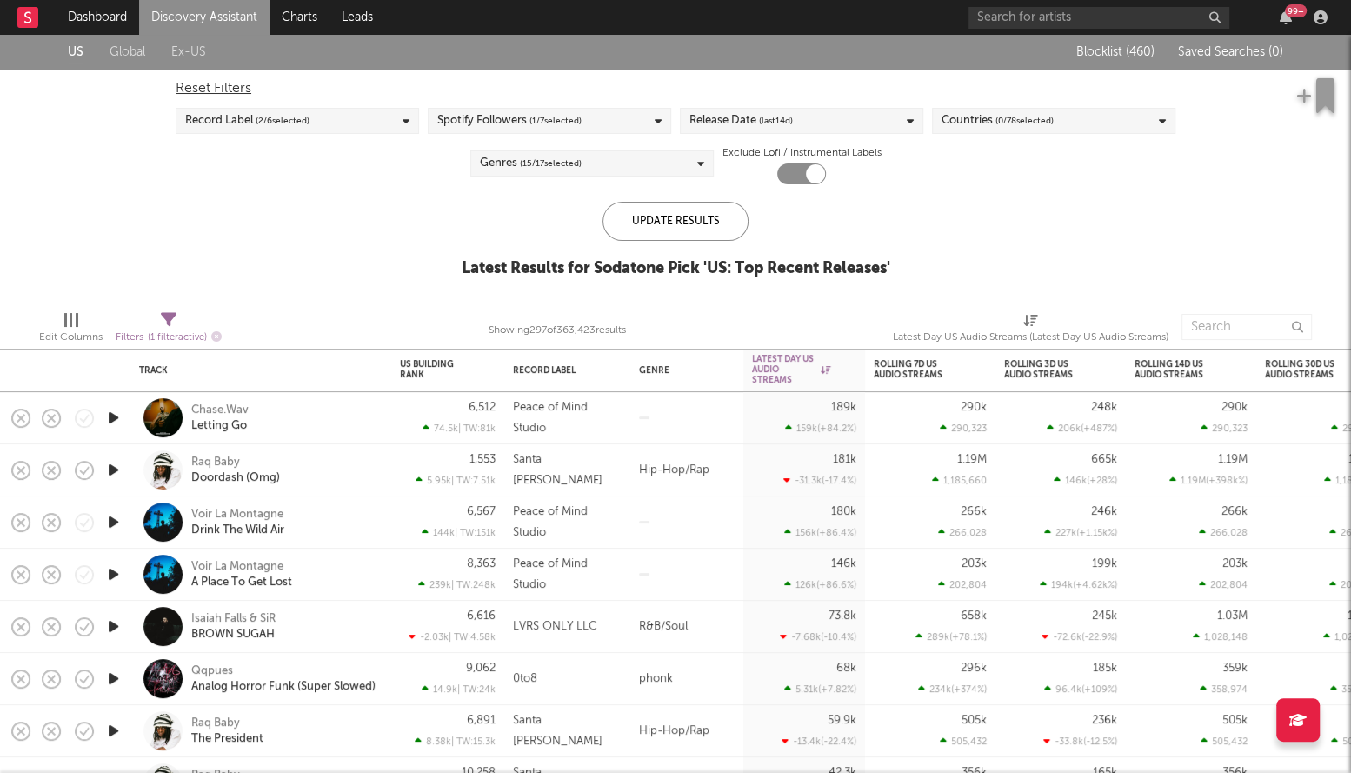
click at [772, 104] on div "Reset Filters Record Label ( 2 / 6 selected) Spotify Followers ( 1 / 7 selected…" at bounding box center [676, 127] width 1018 height 115
click at [747, 130] on div "Release Date (last 14 d)" at bounding box center [741, 120] width 103 height 21
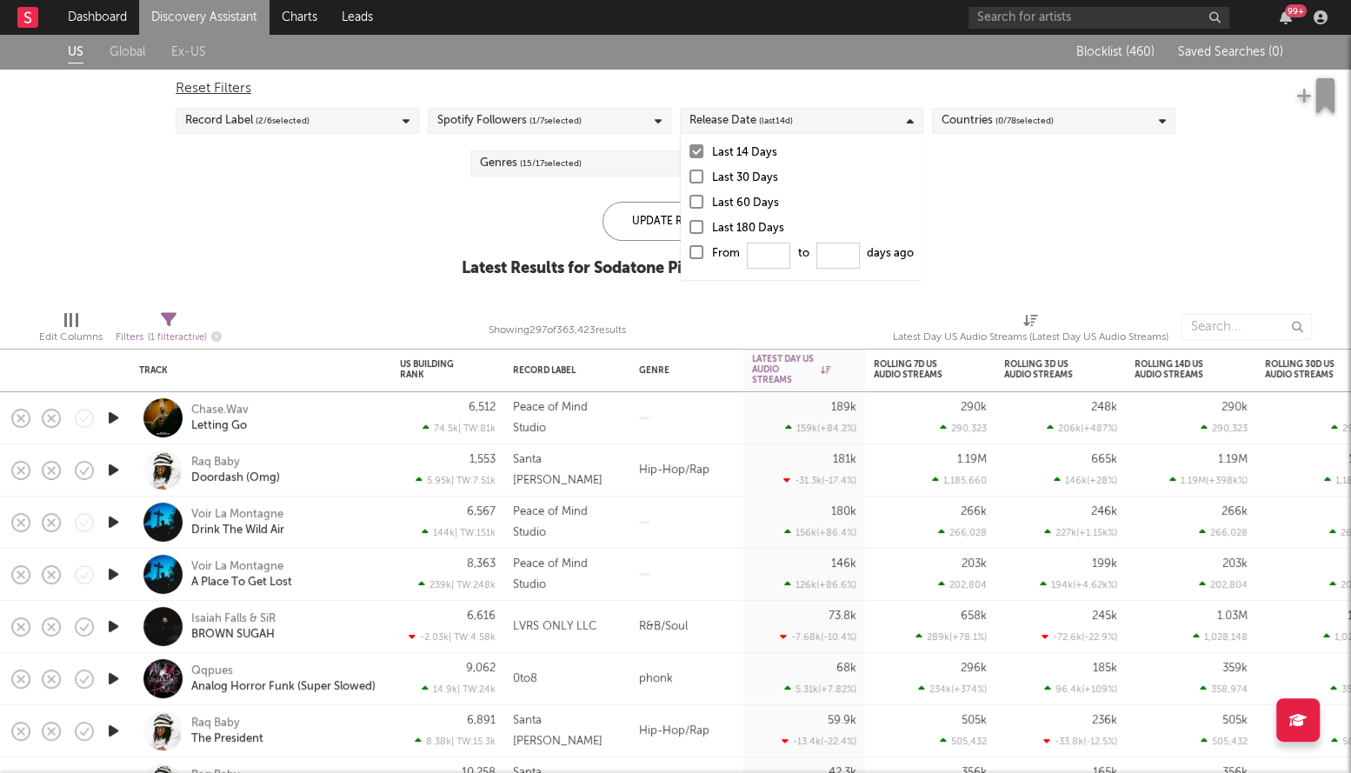
click at [692, 257] on div at bounding box center [697, 252] width 14 height 14
click at [690, 257] on input "From to days ago" at bounding box center [690, 258] width 0 height 28
click at [743, 257] on div "From to days ago" at bounding box center [813, 258] width 202 height 28
click at [690, 257] on input "From to days ago" at bounding box center [690, 258] width 0 height 28
click at [703, 257] on div at bounding box center [697, 252] width 14 height 14
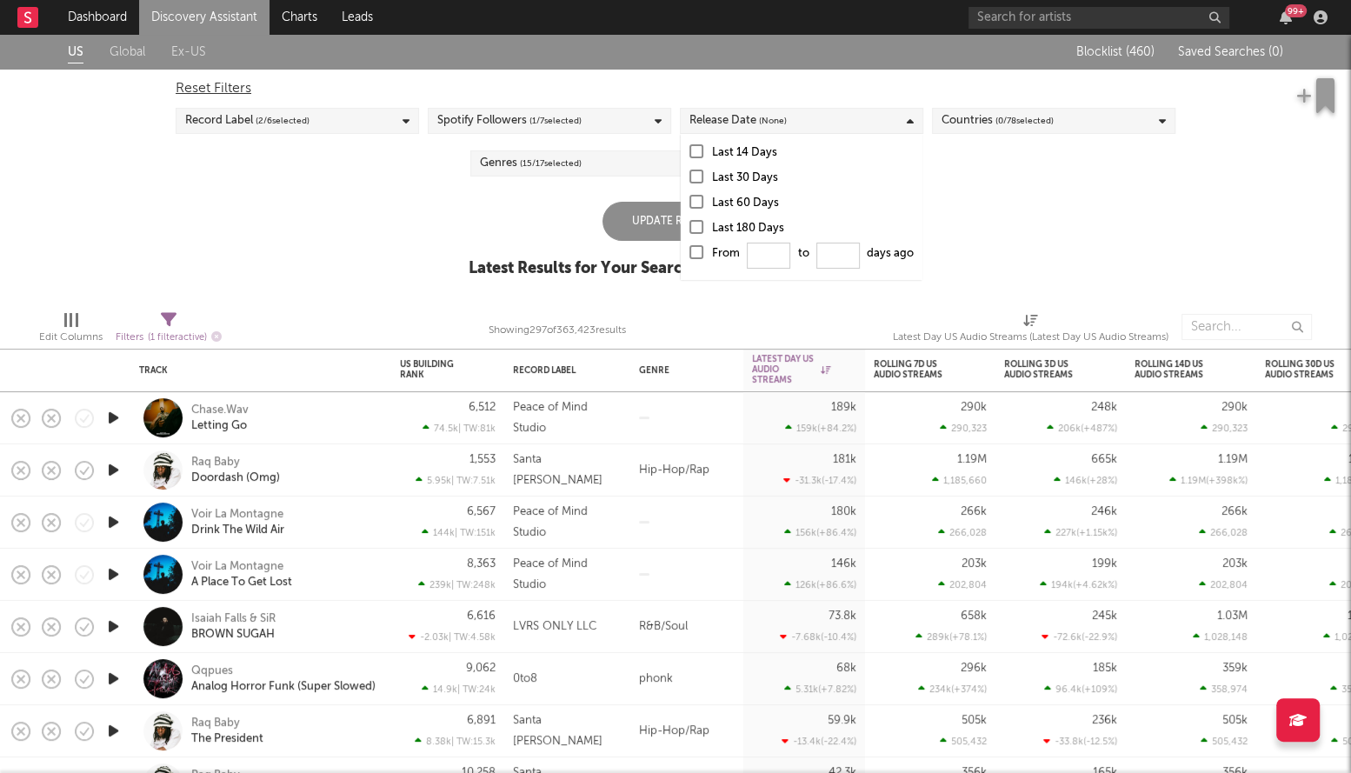
click at [690, 257] on input "From to days ago" at bounding box center [690, 258] width 0 height 28
click at [752, 257] on input "From to days ago" at bounding box center [768, 256] width 43 height 26
type input "0"
click at [657, 222] on div "Update Results" at bounding box center [676, 221] width 146 height 39
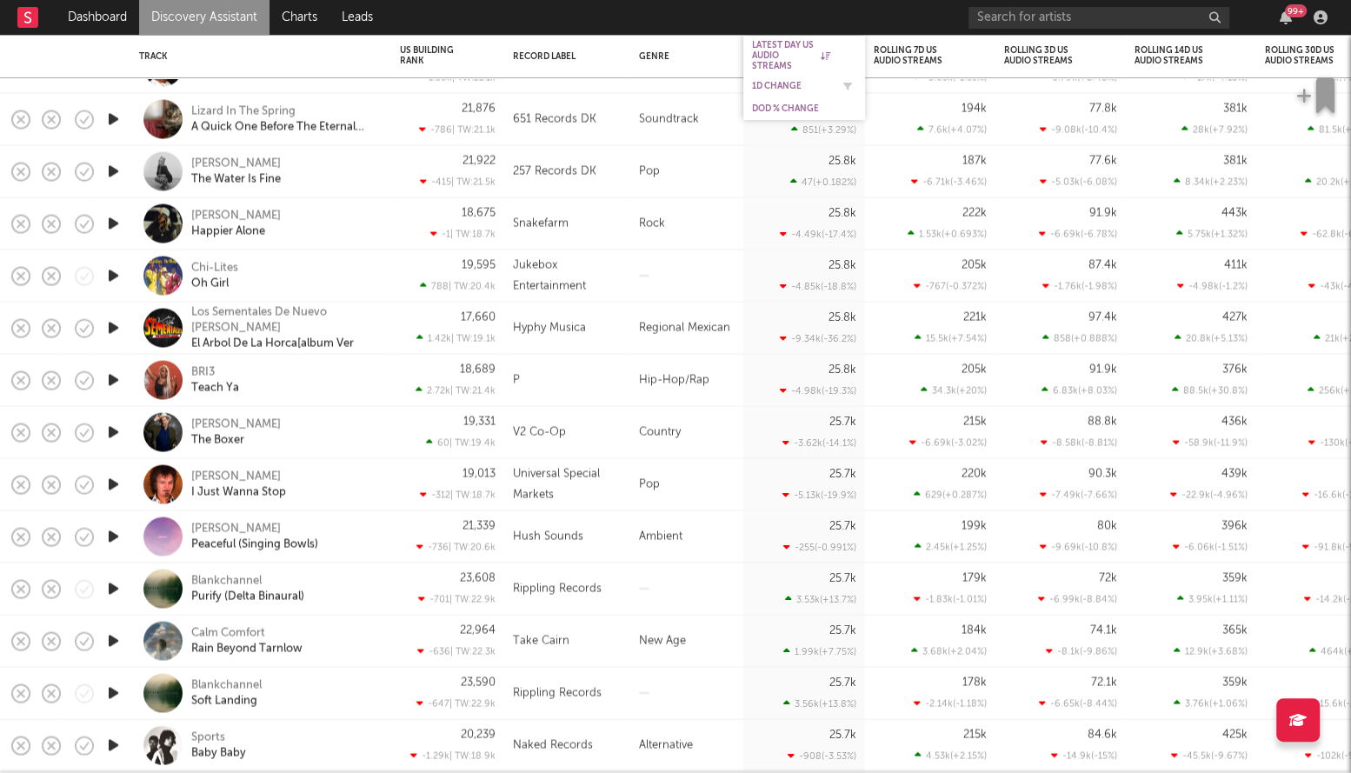
click at [780, 83] on div "1D Change" at bounding box center [791, 86] width 78 height 10
